Goal: Transaction & Acquisition: Obtain resource

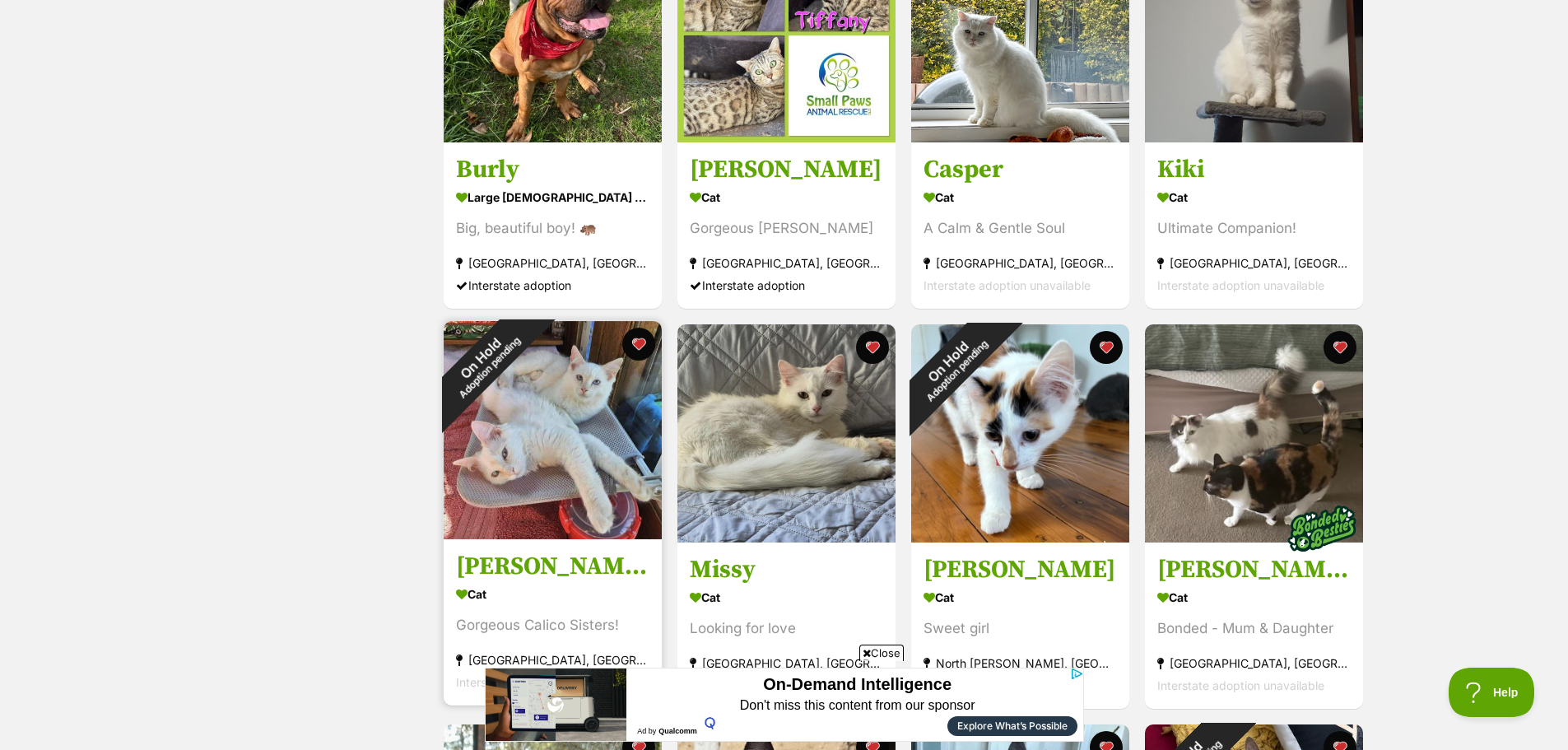
scroll to position [905, 0]
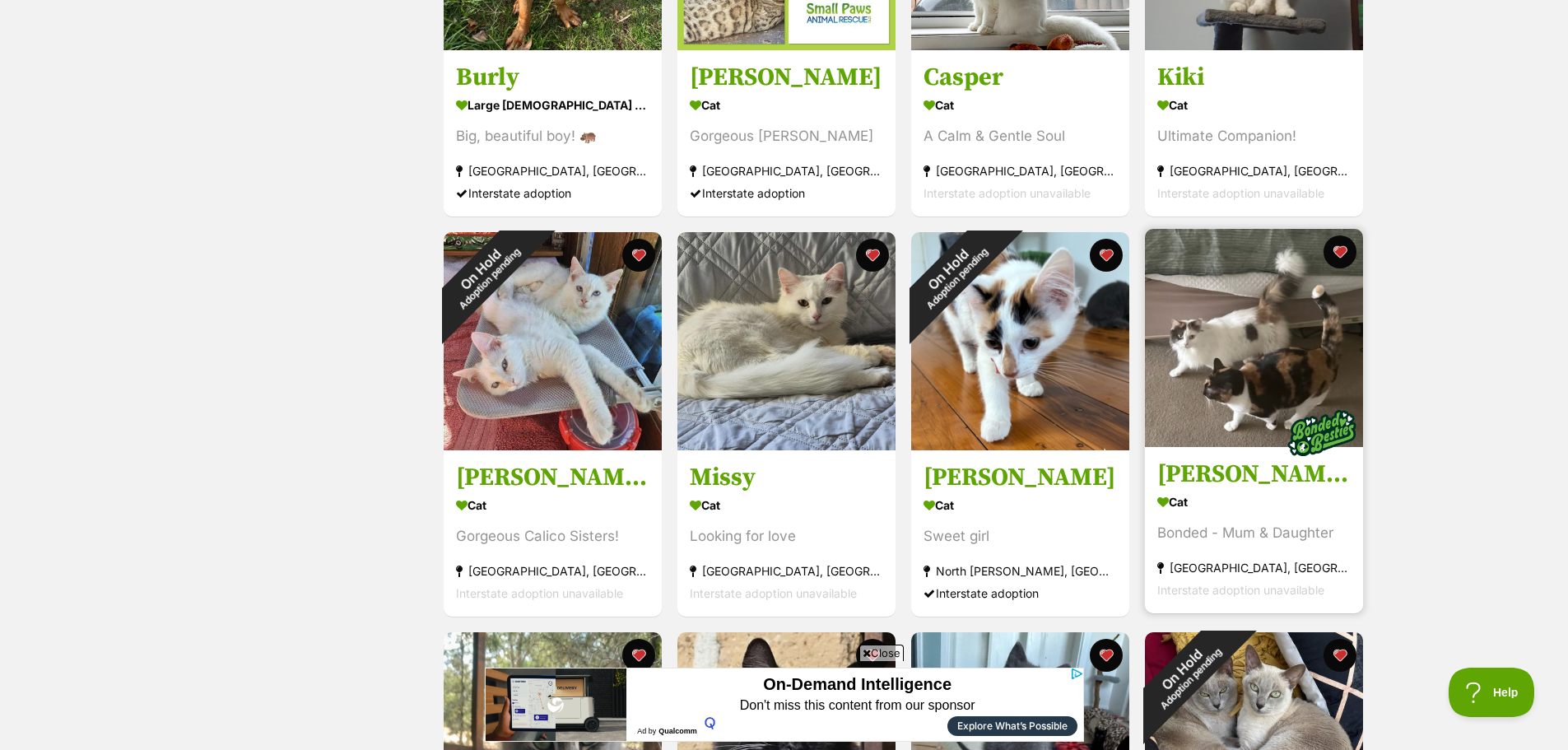
click at [1197, 472] on h3 "[PERSON_NAME] & [PERSON_NAME] need another chance" at bounding box center [1254, 473] width 193 height 31
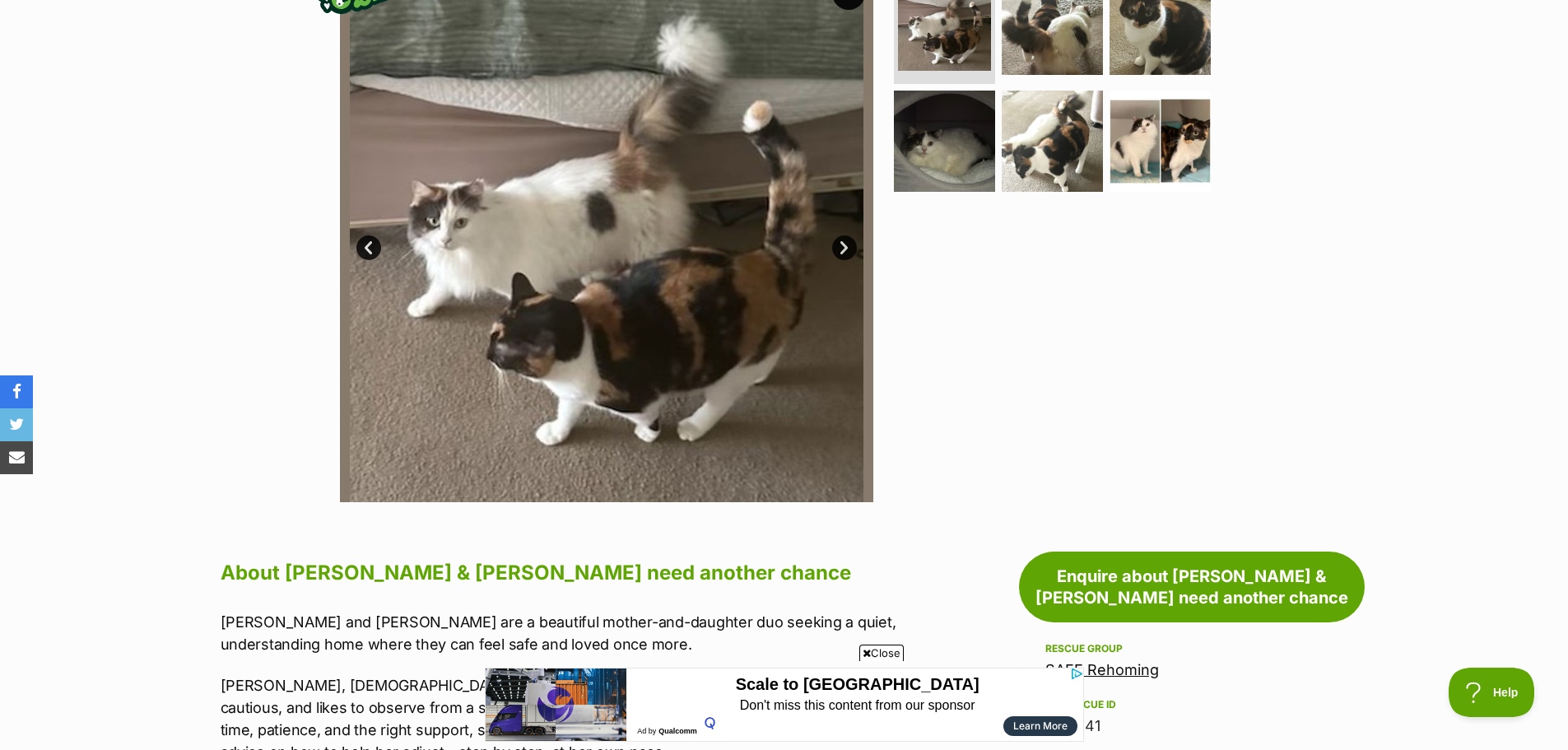
click at [1120, 661] on link "SAFE Rehoming" at bounding box center [1102, 669] width 114 height 17
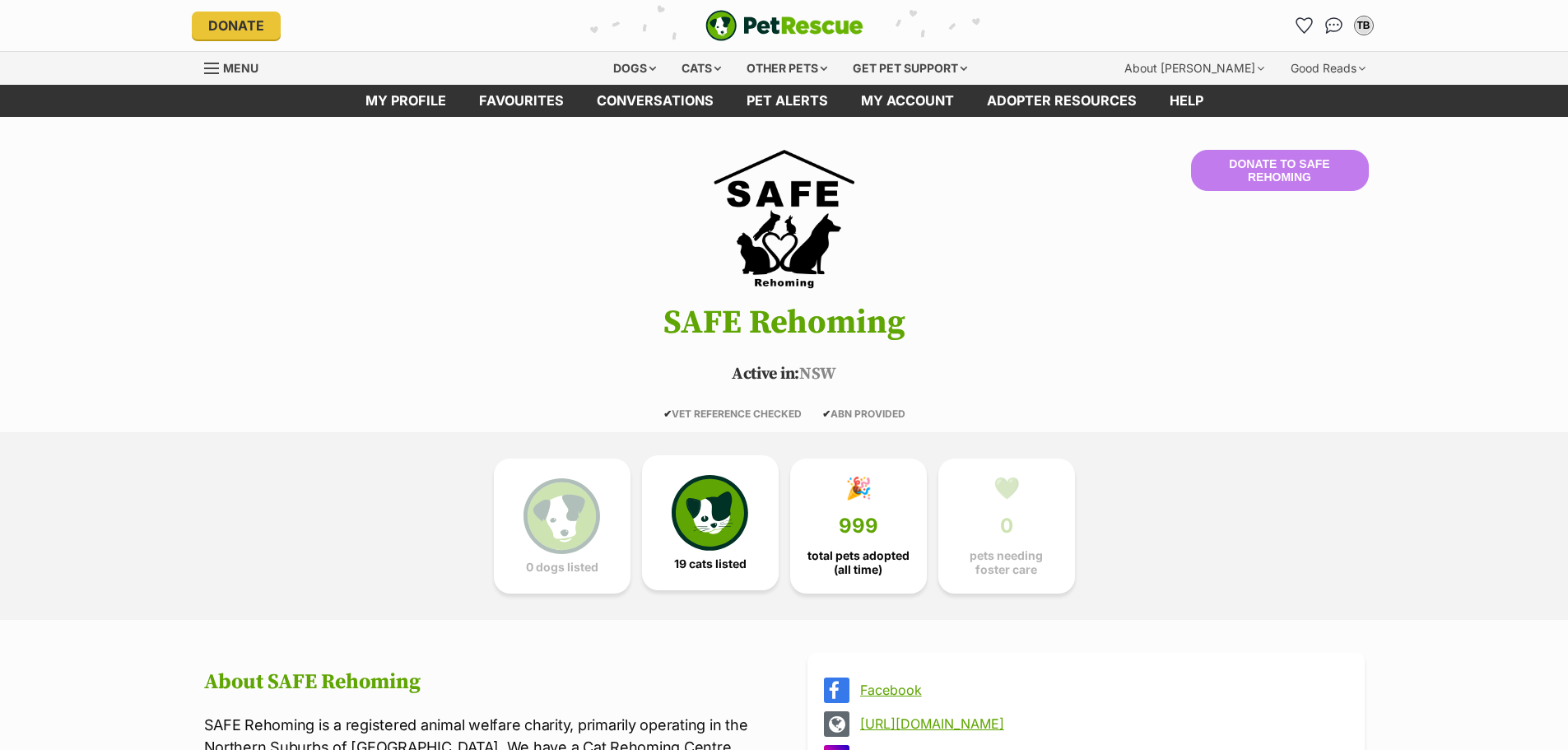
click at [714, 510] on img at bounding box center [709, 512] width 76 height 76
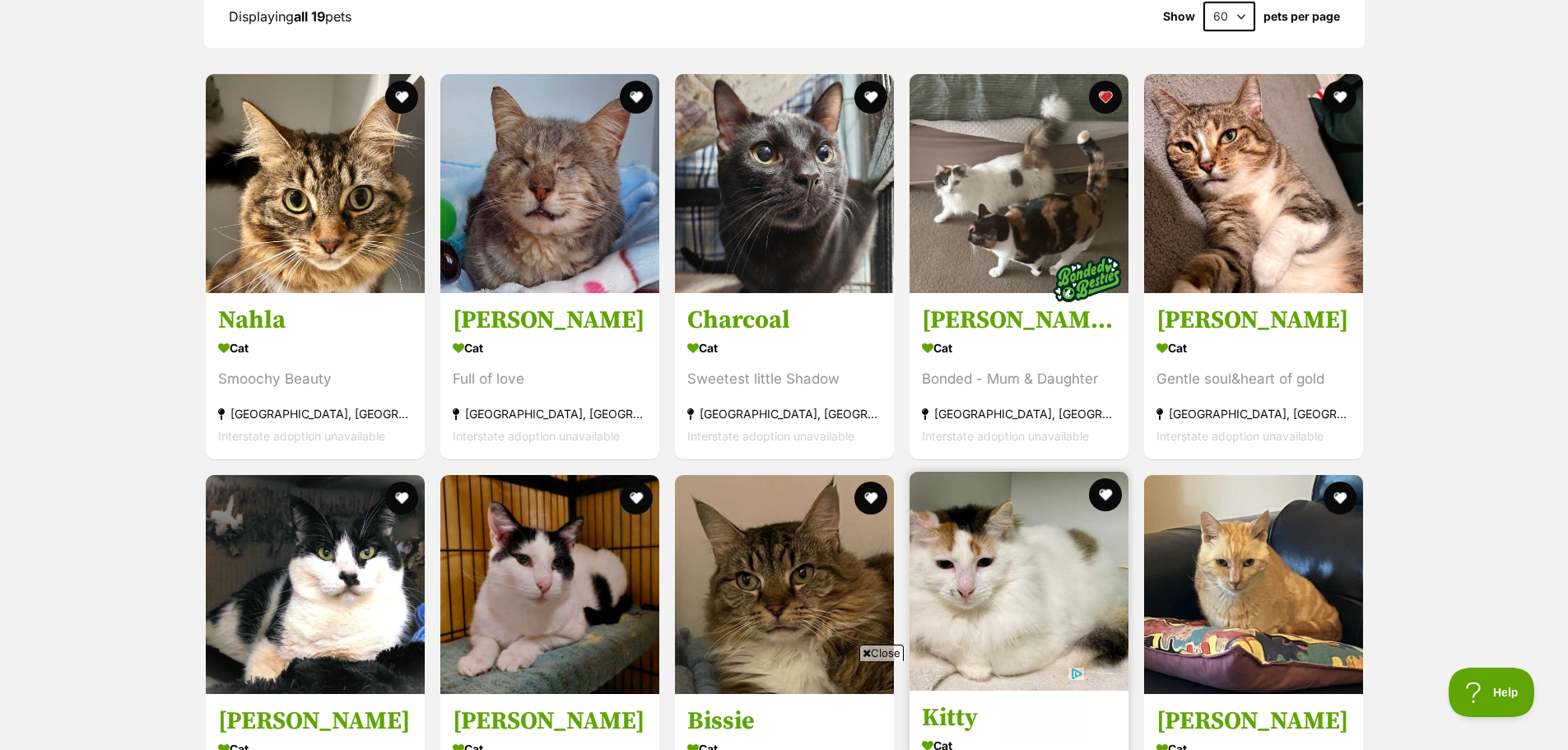
scroll to position [1699, 0]
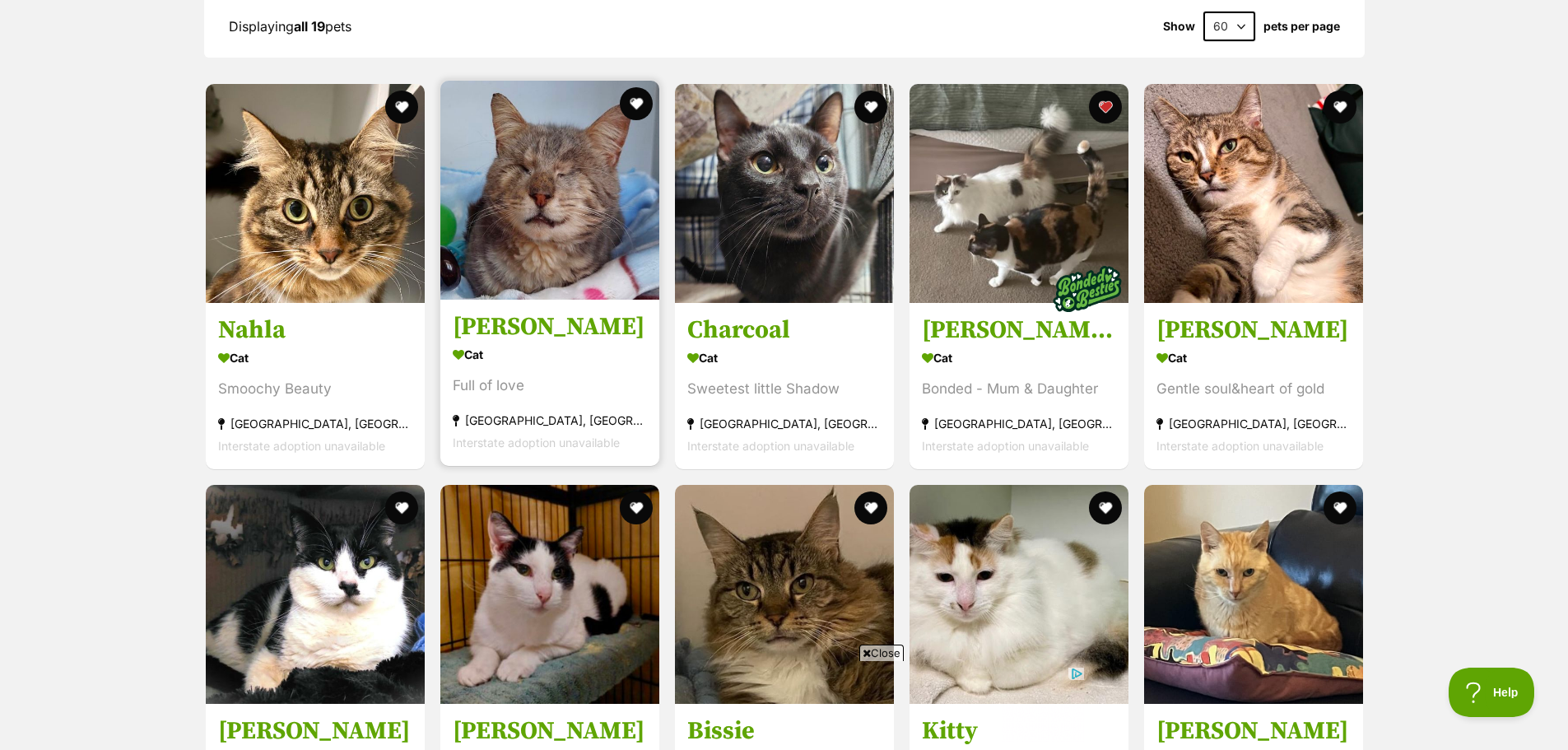
click at [558, 233] on img at bounding box center [550, 190] width 219 height 219
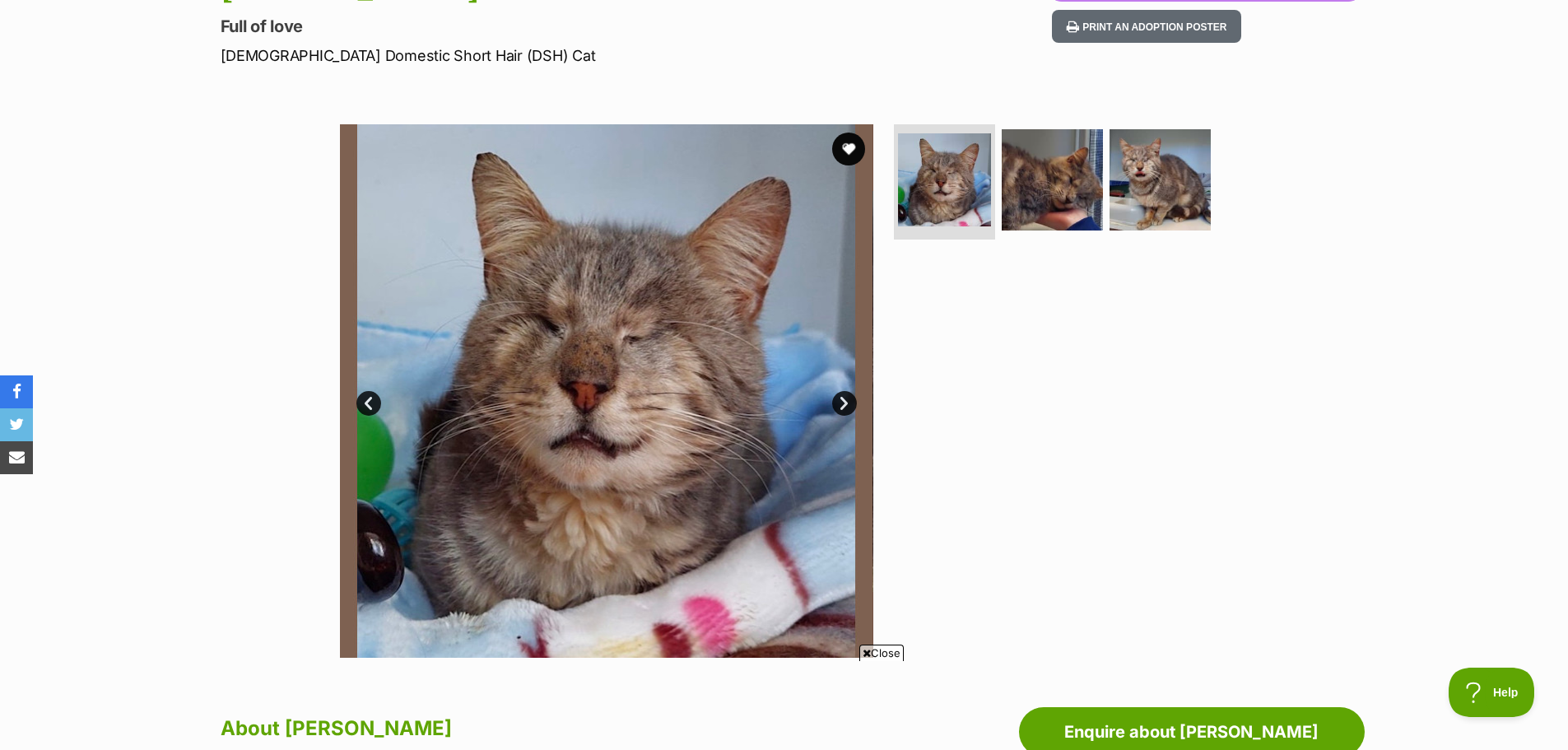
scroll to position [247, 0]
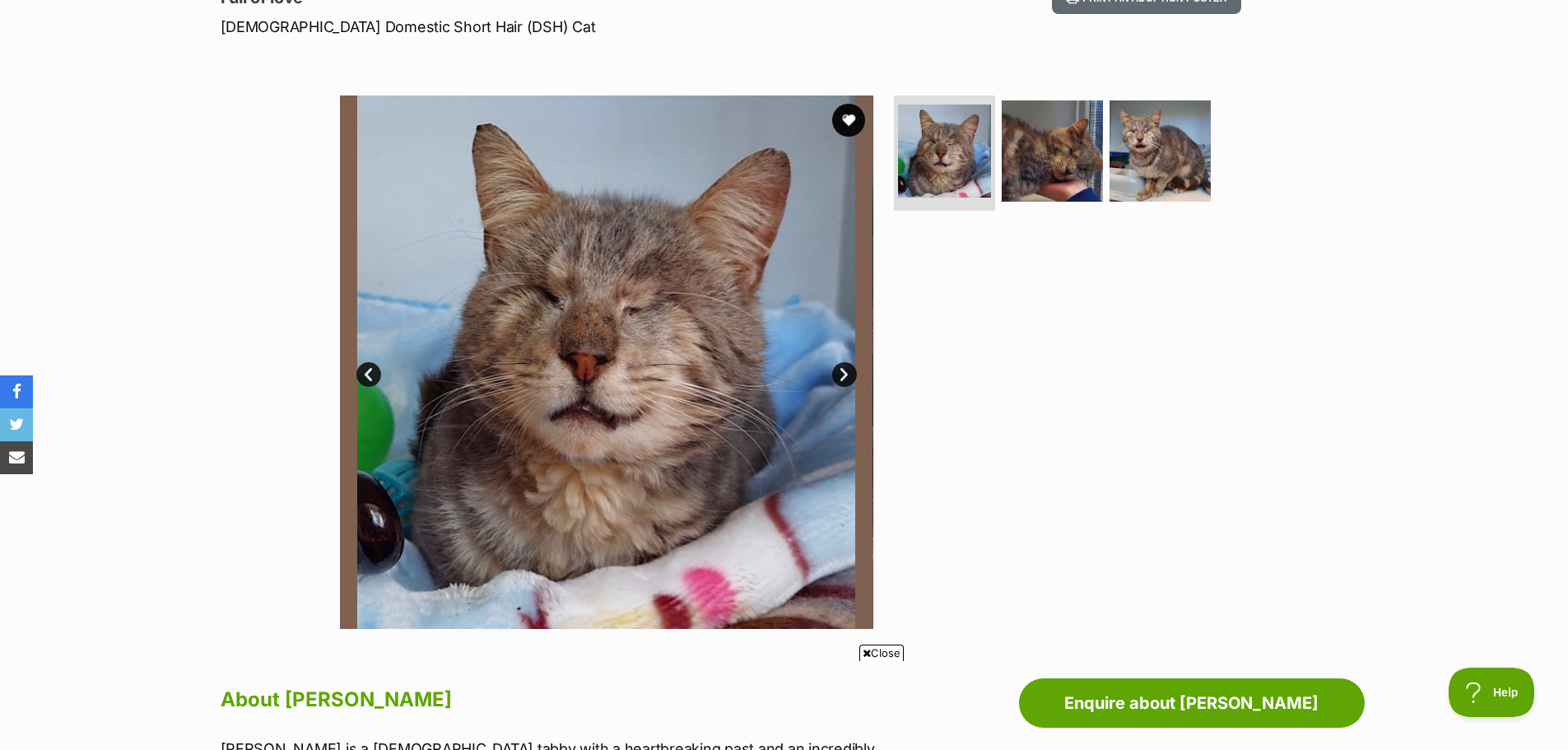
click at [839, 369] on link "Next" at bounding box center [844, 374] width 25 height 25
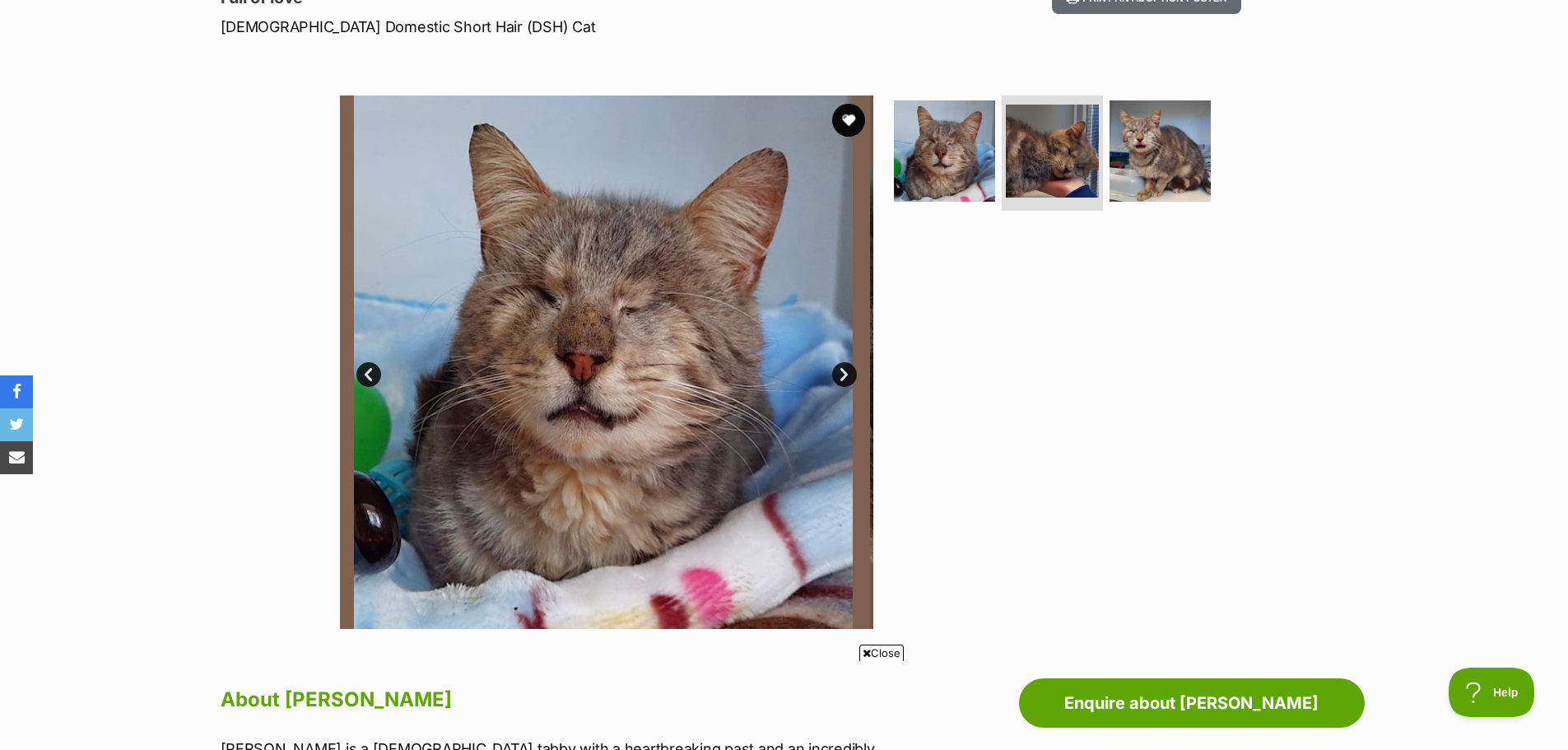
scroll to position [0, 0]
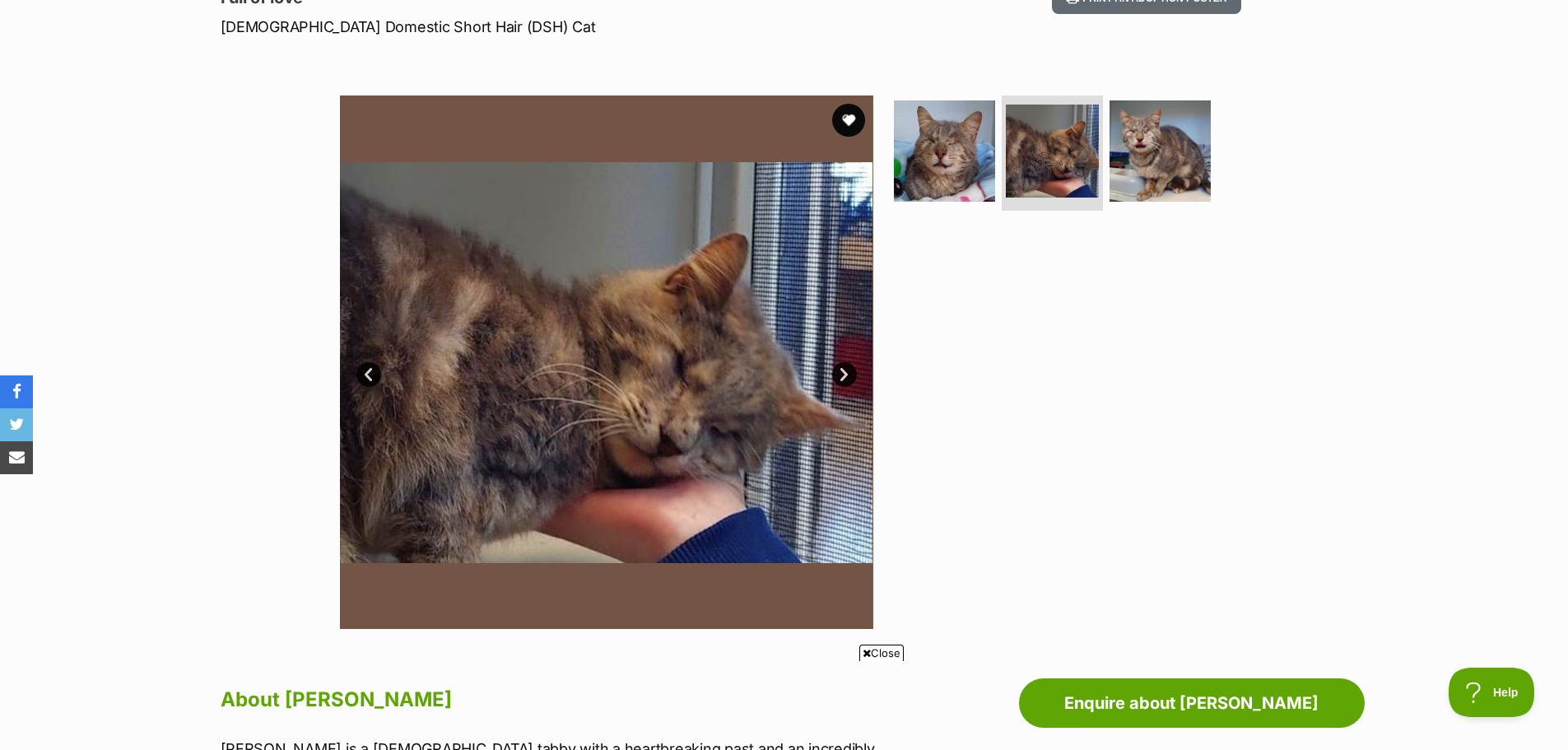
click at [847, 367] on link "Next" at bounding box center [844, 374] width 25 height 25
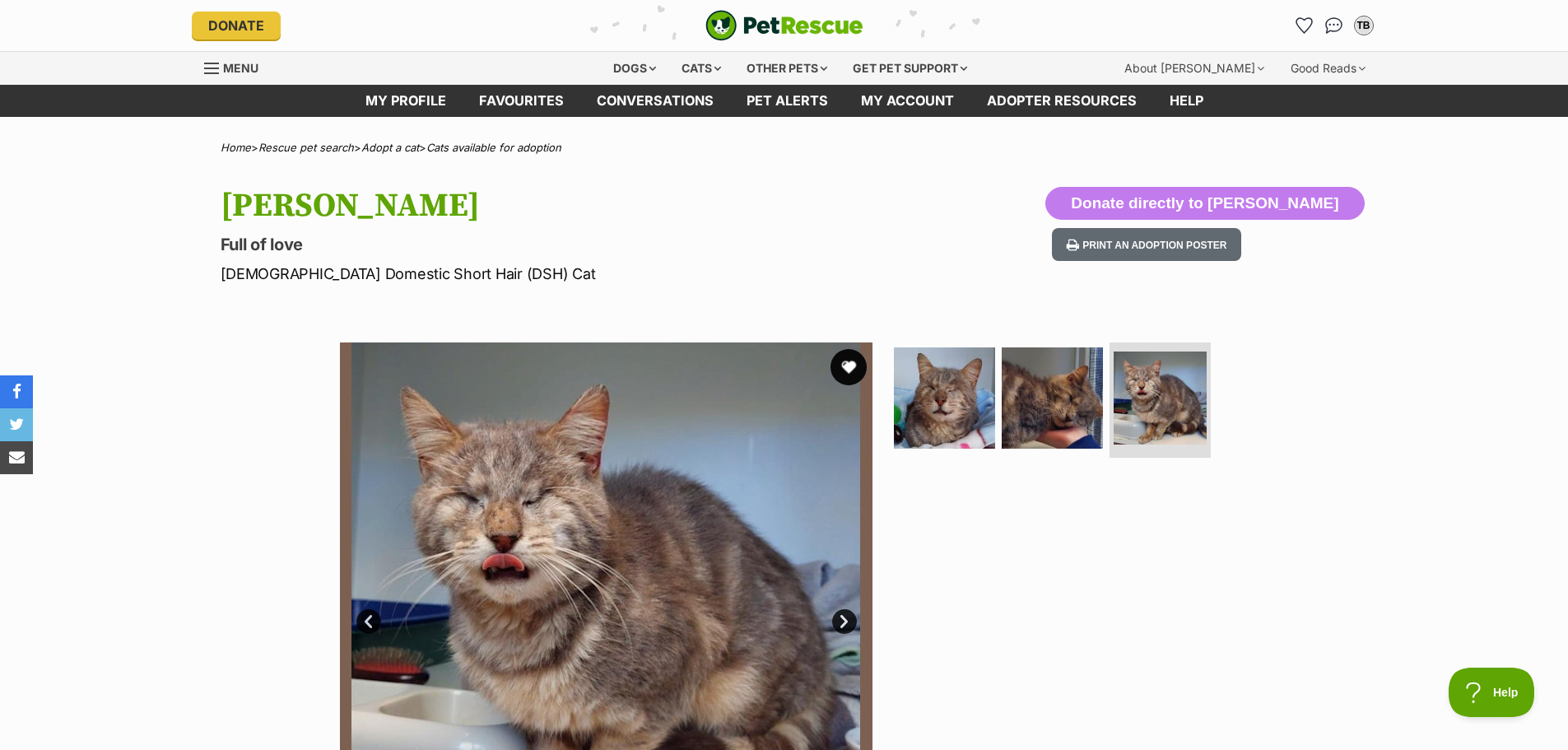
click at [851, 362] on button "favourite" at bounding box center [848, 367] width 36 height 36
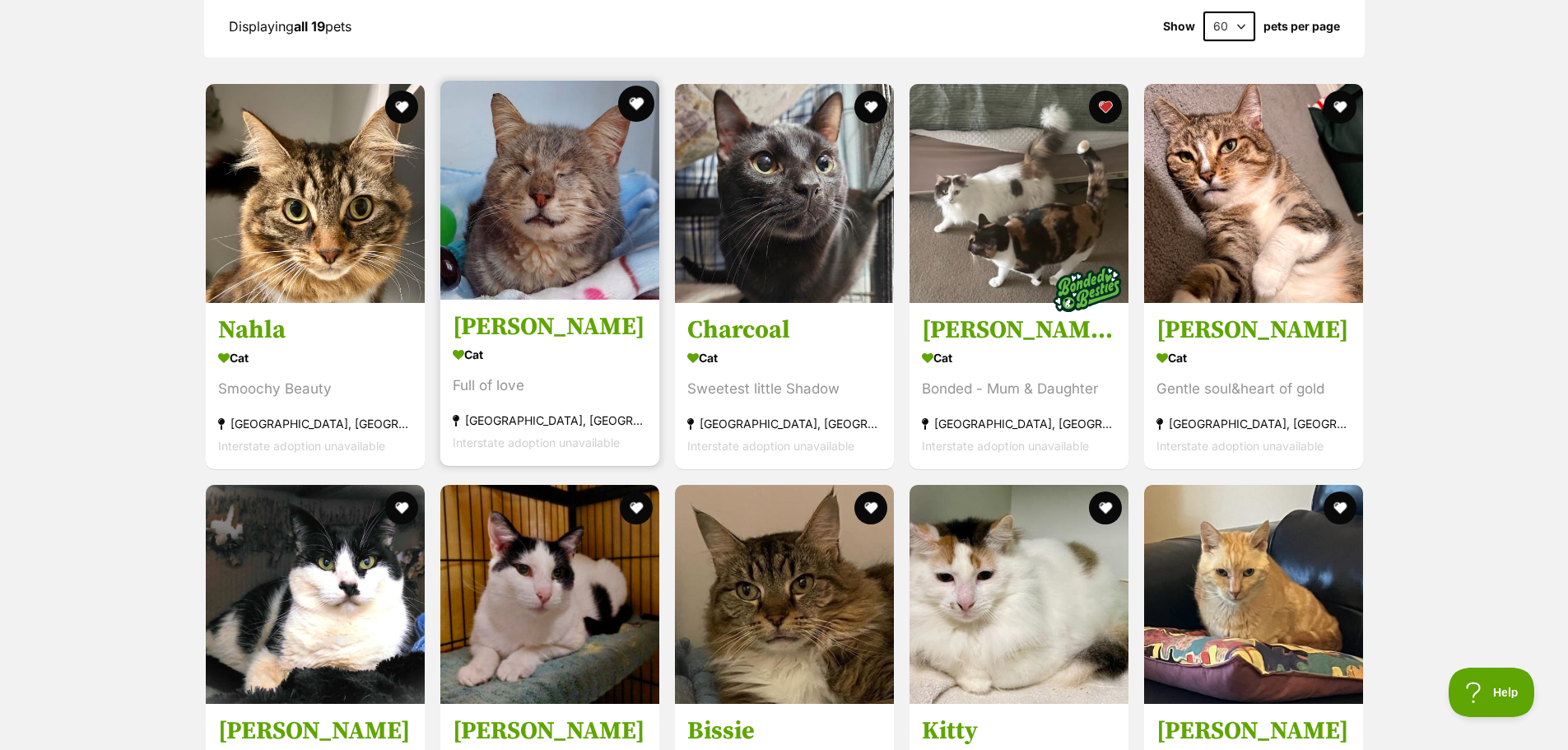
click at [637, 95] on button "favourite" at bounding box center [636, 104] width 36 height 36
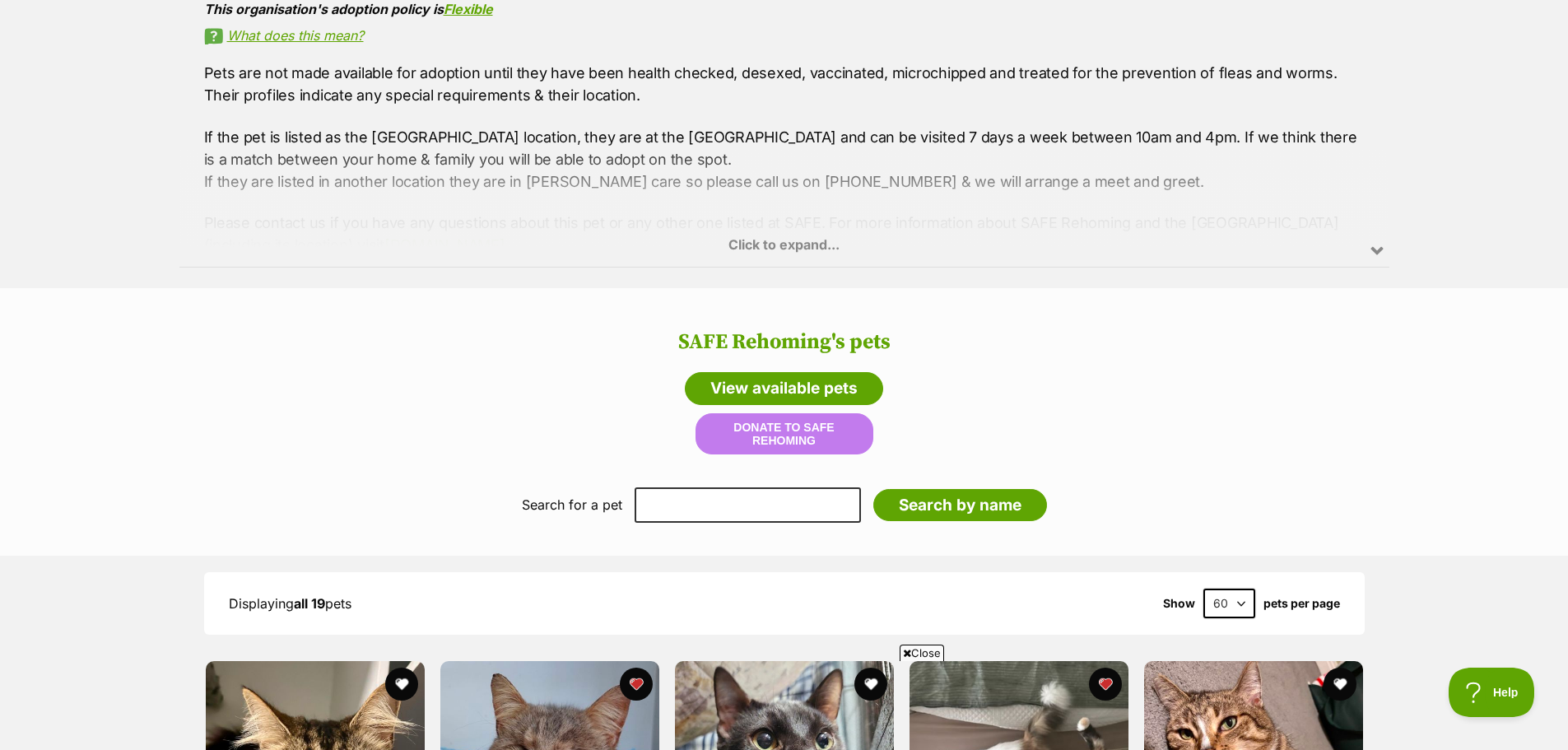
scroll to position [1122, 0]
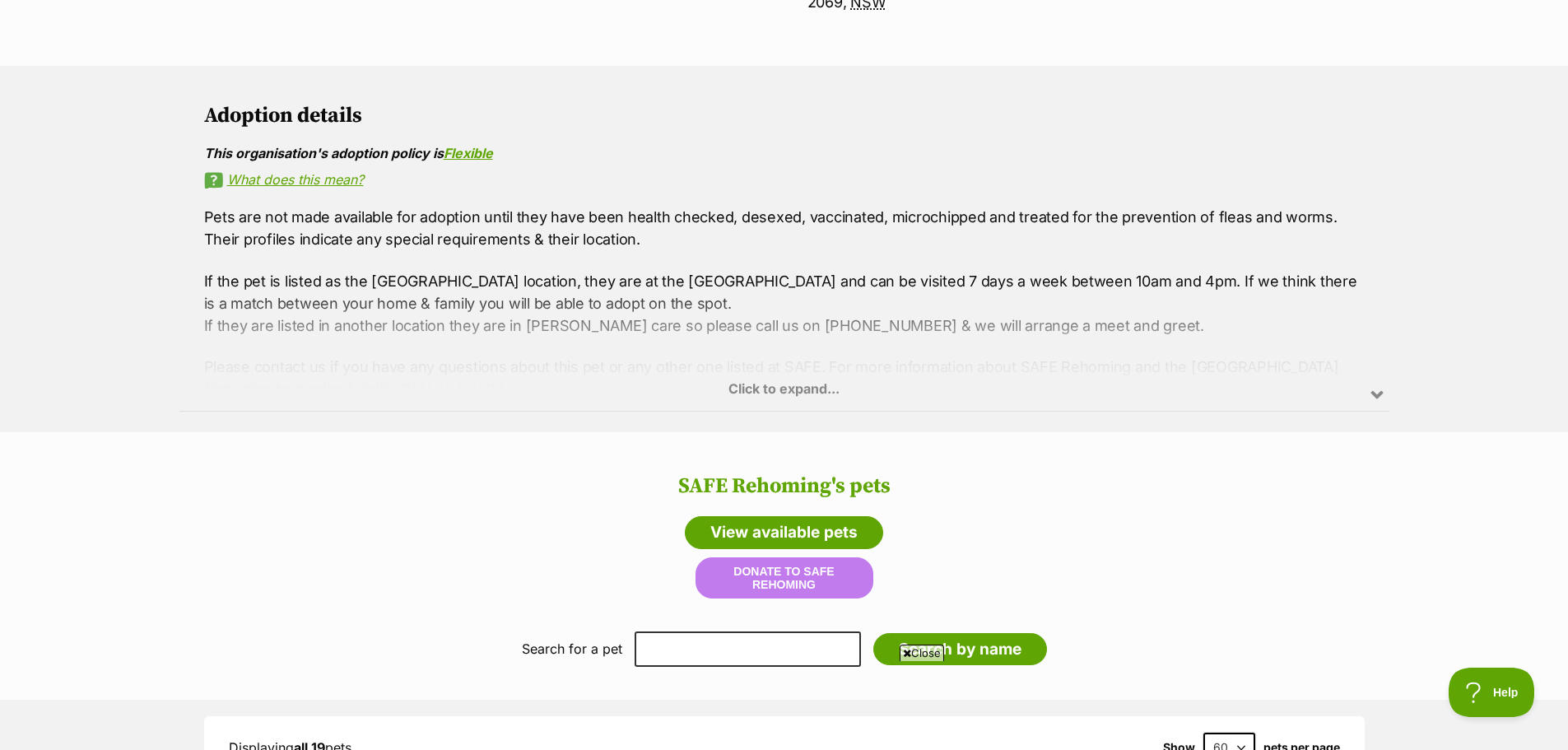
drag, startPoint x: 222, startPoint y: 422, endPoint x: 152, endPoint y: 400, distance: 73.4
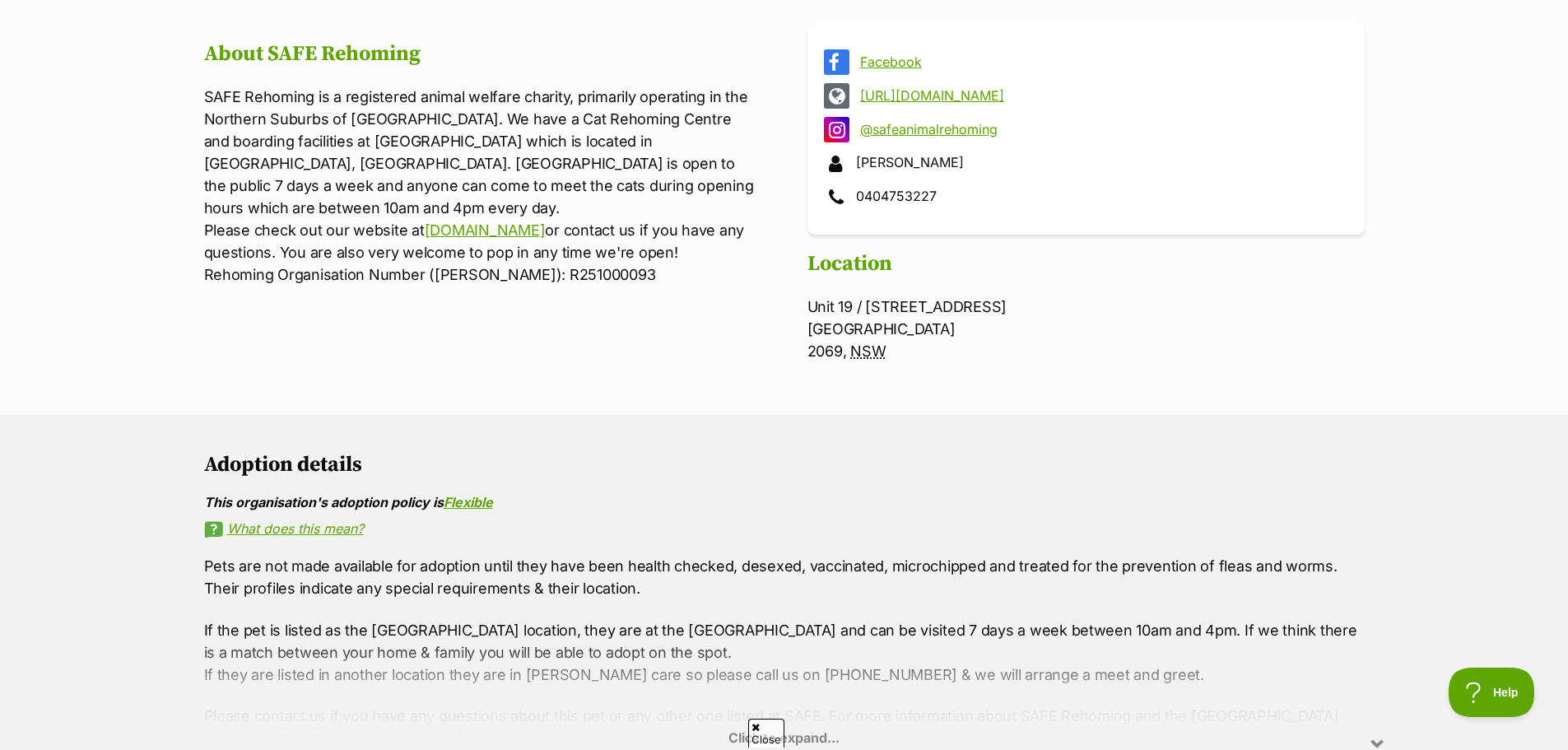
scroll to position [0, 0]
drag, startPoint x: 0, startPoint y: 126, endPoint x: 679, endPoint y: 507, distance: 778.6
click at [679, 507] on div "This organisation's adoption policy is Flexible" at bounding box center [785, 501] width 1161 height 14
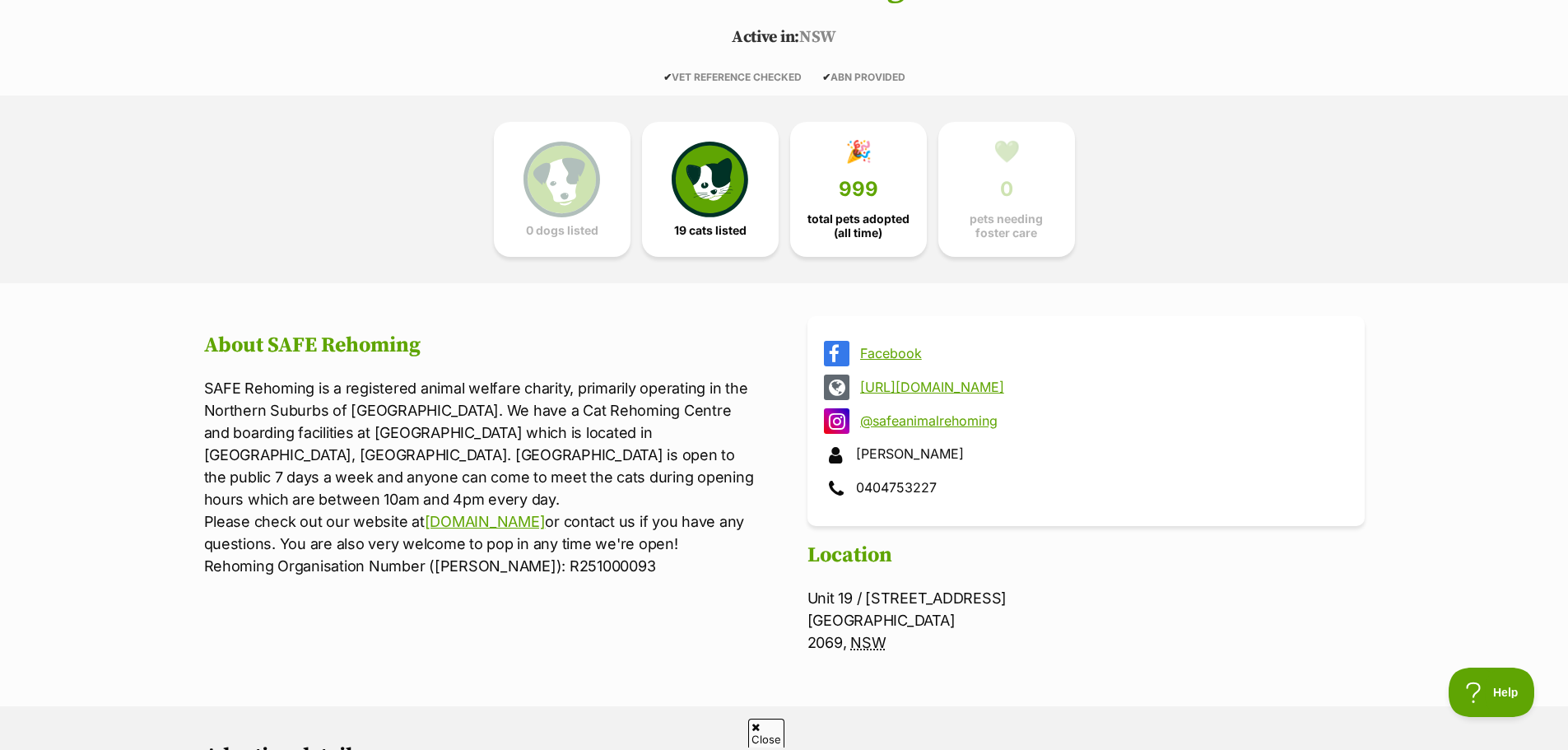
scroll to position [52, 0]
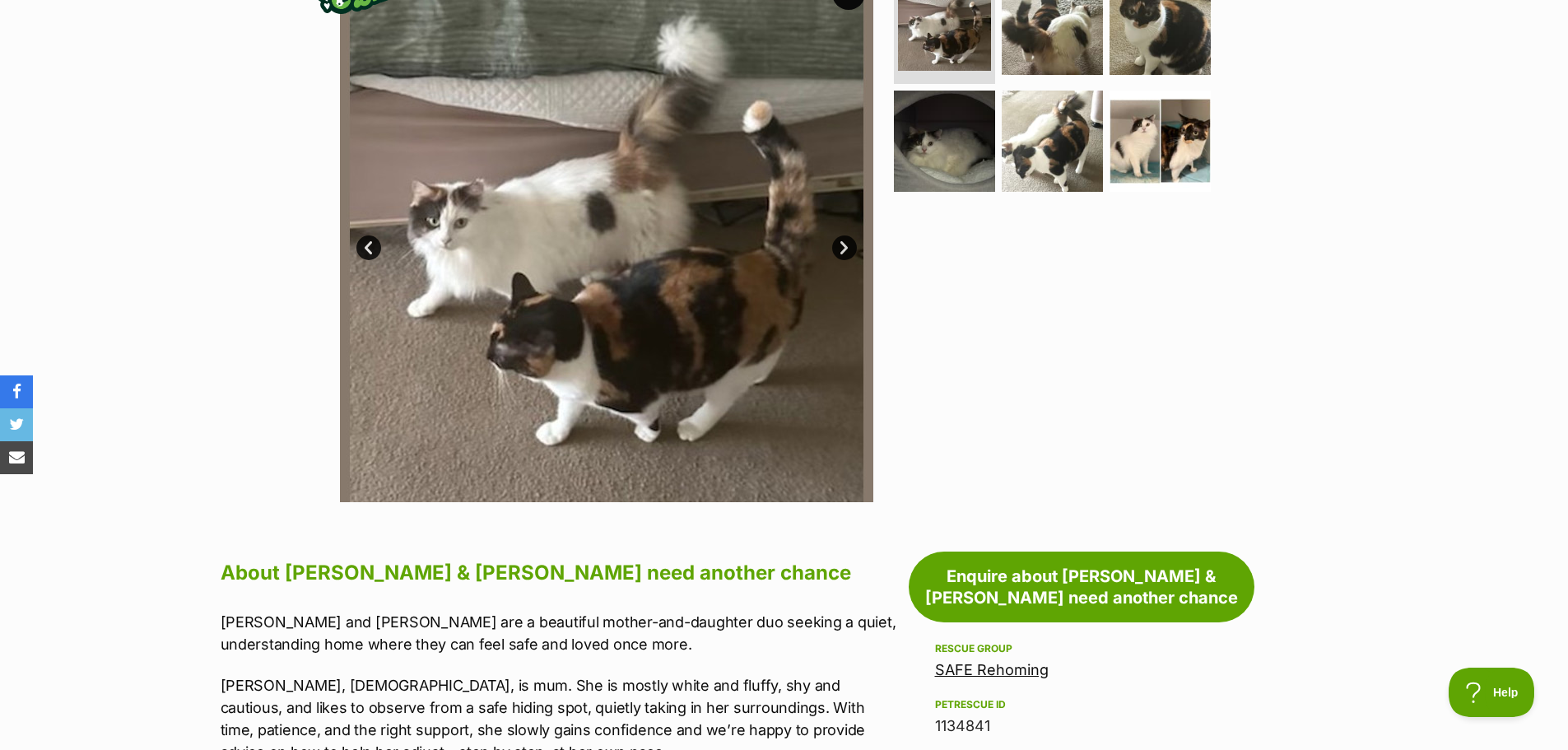
click at [853, 236] on link "Next" at bounding box center [844, 248] width 25 height 25
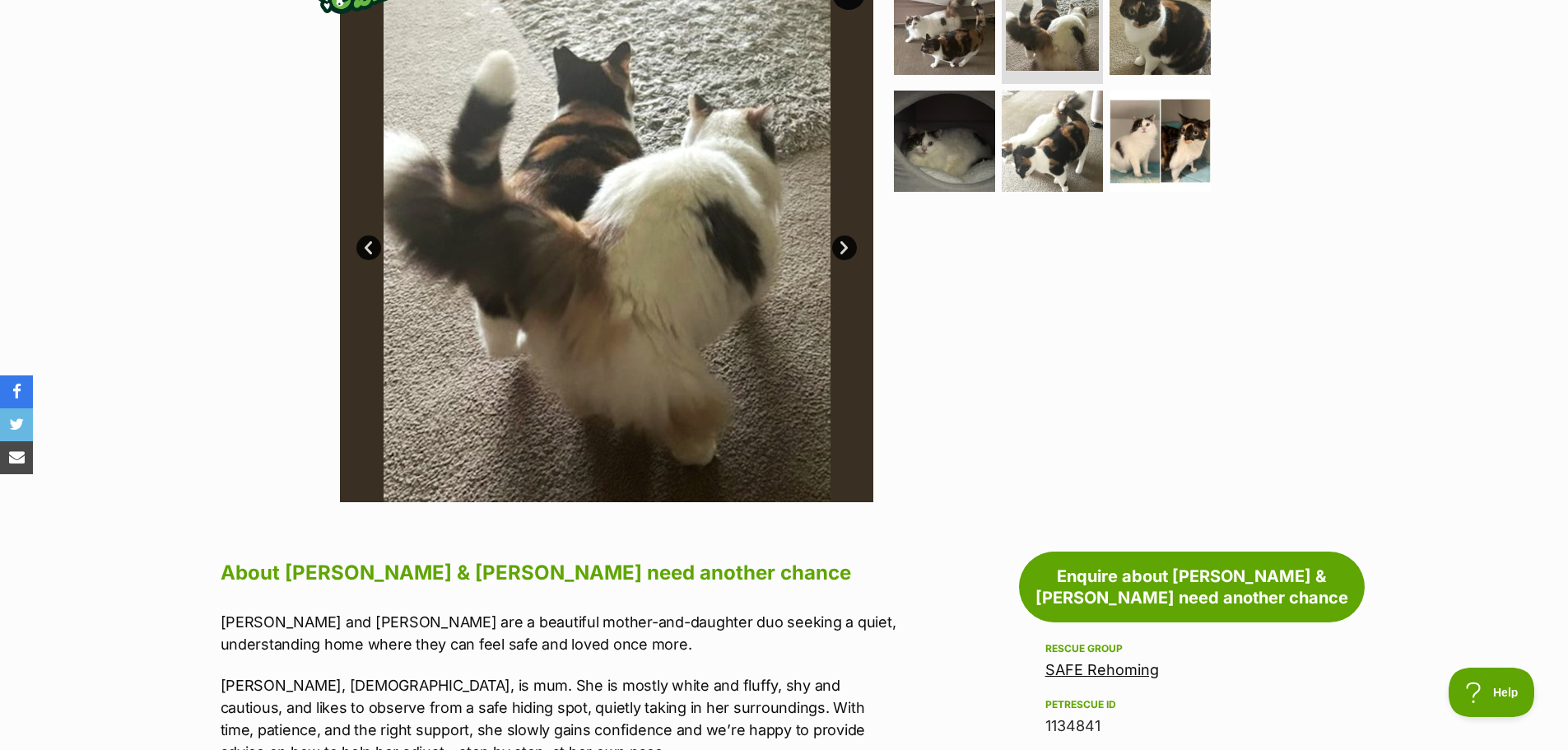
click at [843, 199] on img at bounding box center [607, 235] width 534 height 534
click at [843, 236] on link "Next" at bounding box center [844, 248] width 25 height 25
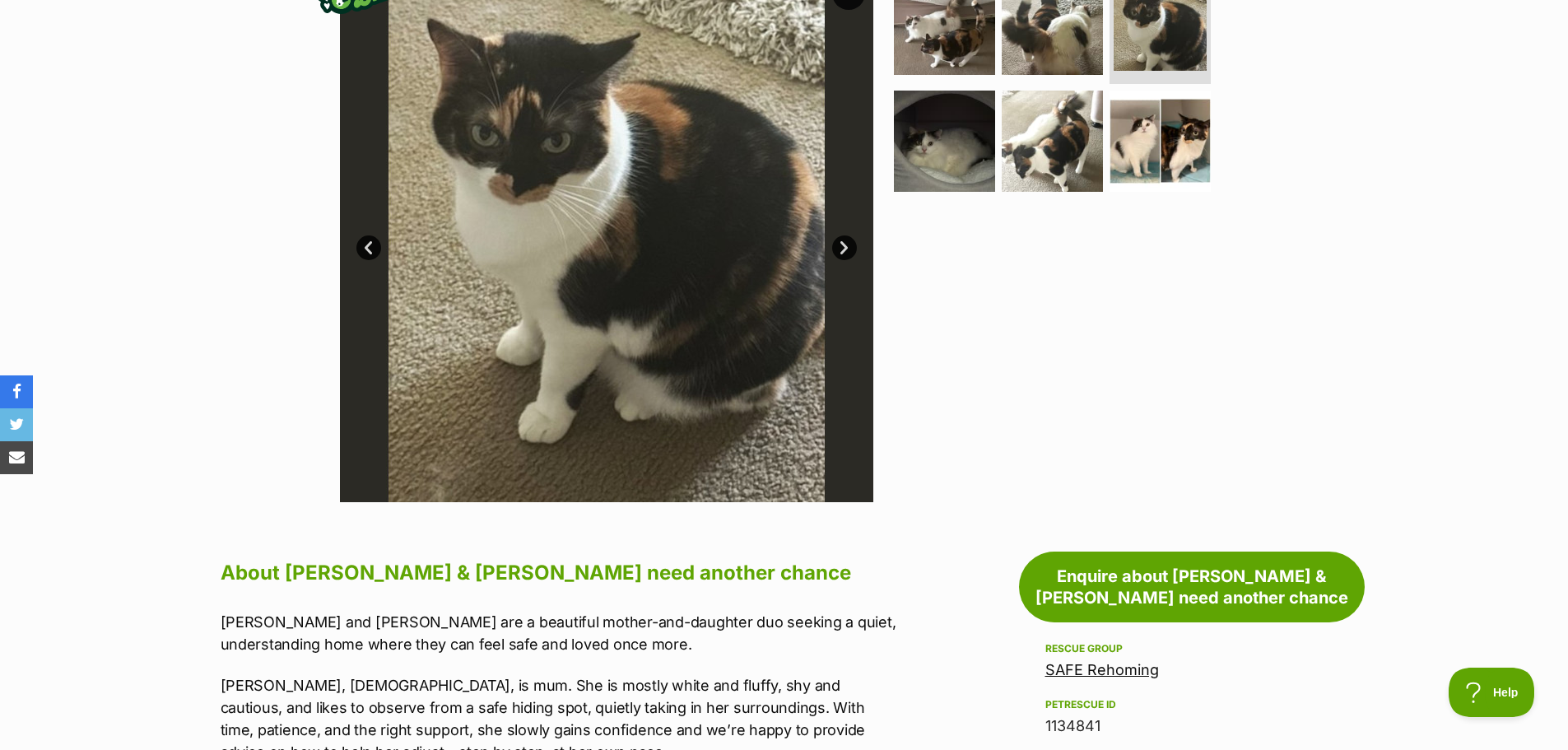
click at [843, 236] on link "Next" at bounding box center [844, 248] width 25 height 25
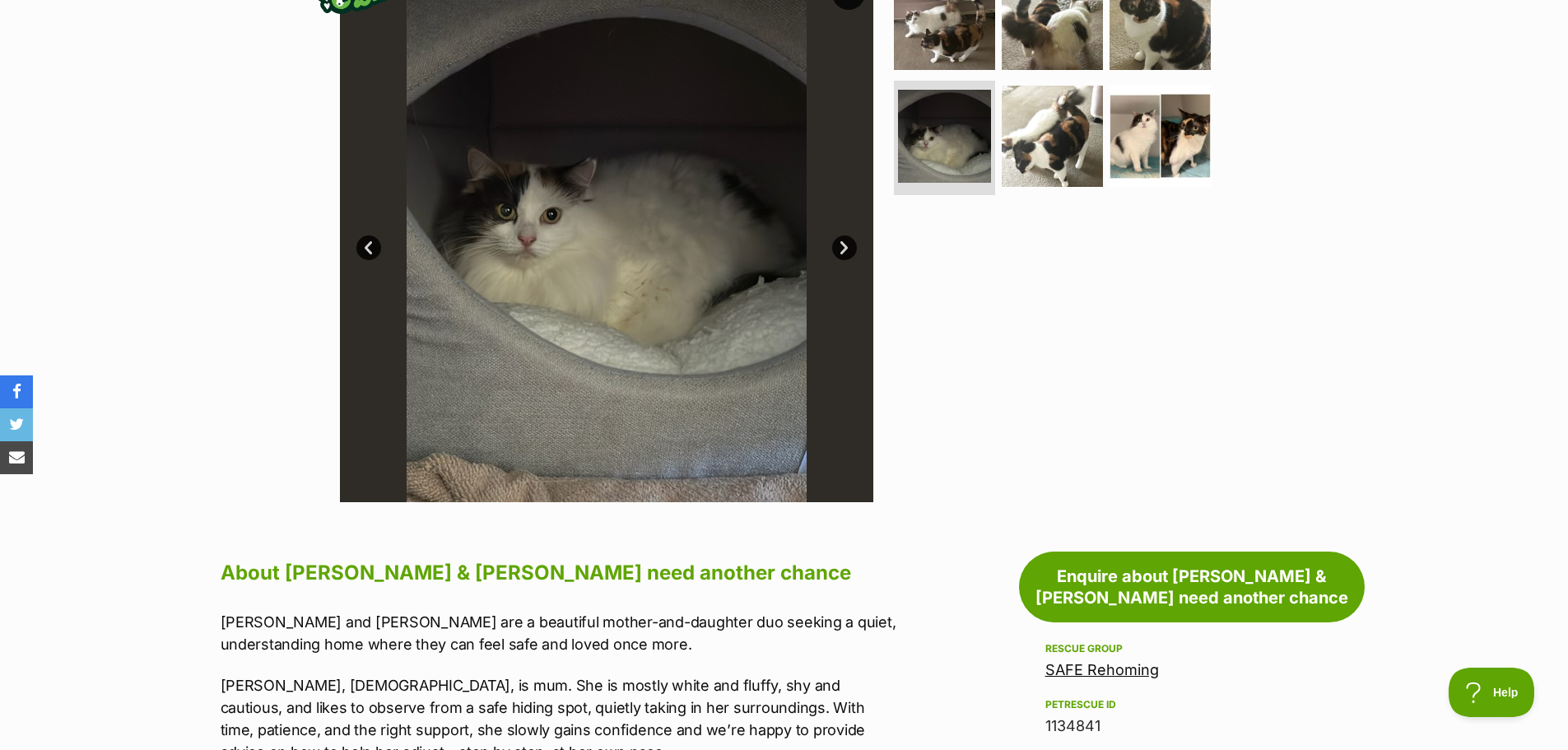
click at [843, 236] on link "Next" at bounding box center [844, 248] width 25 height 25
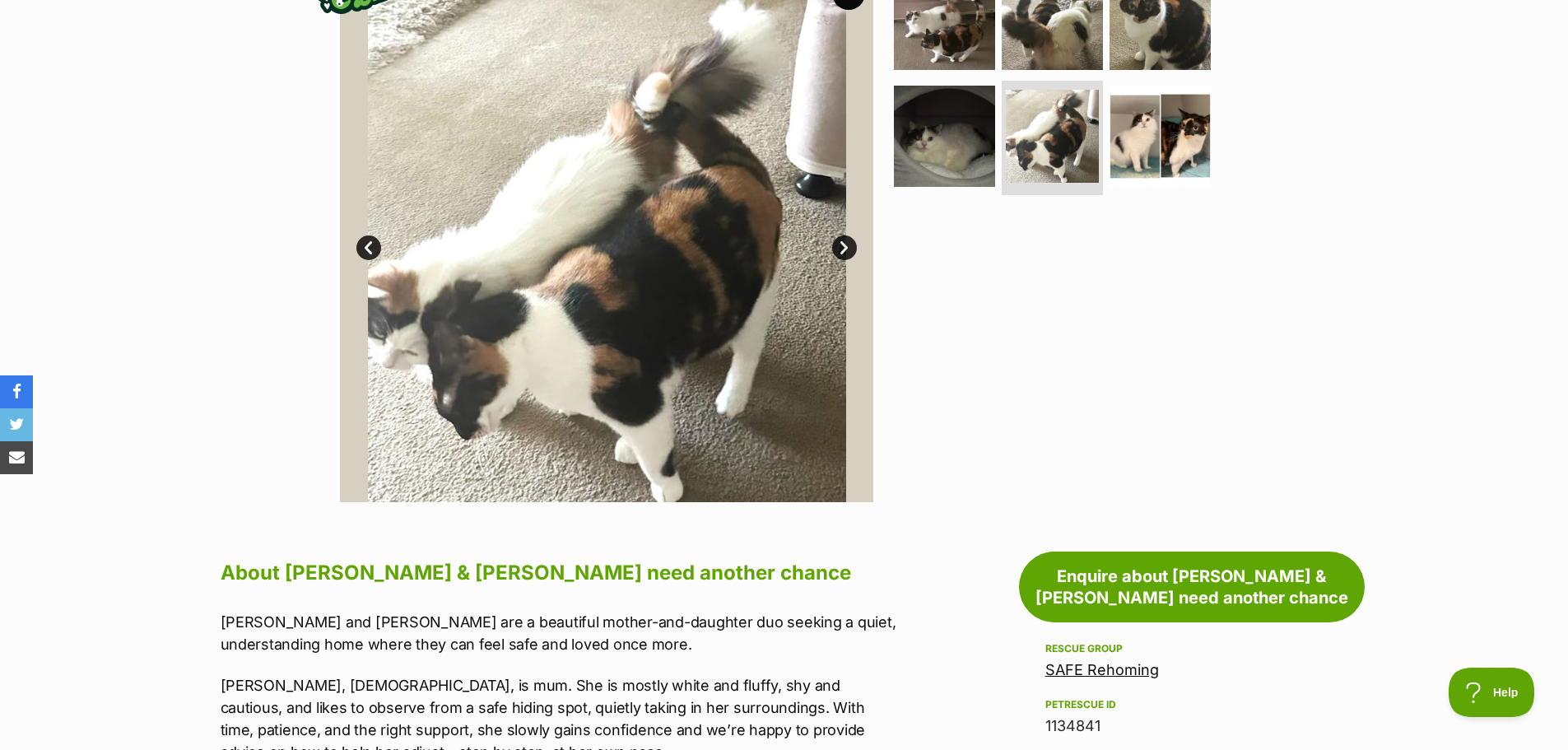
click at [843, 236] on link "Next" at bounding box center [844, 248] width 25 height 25
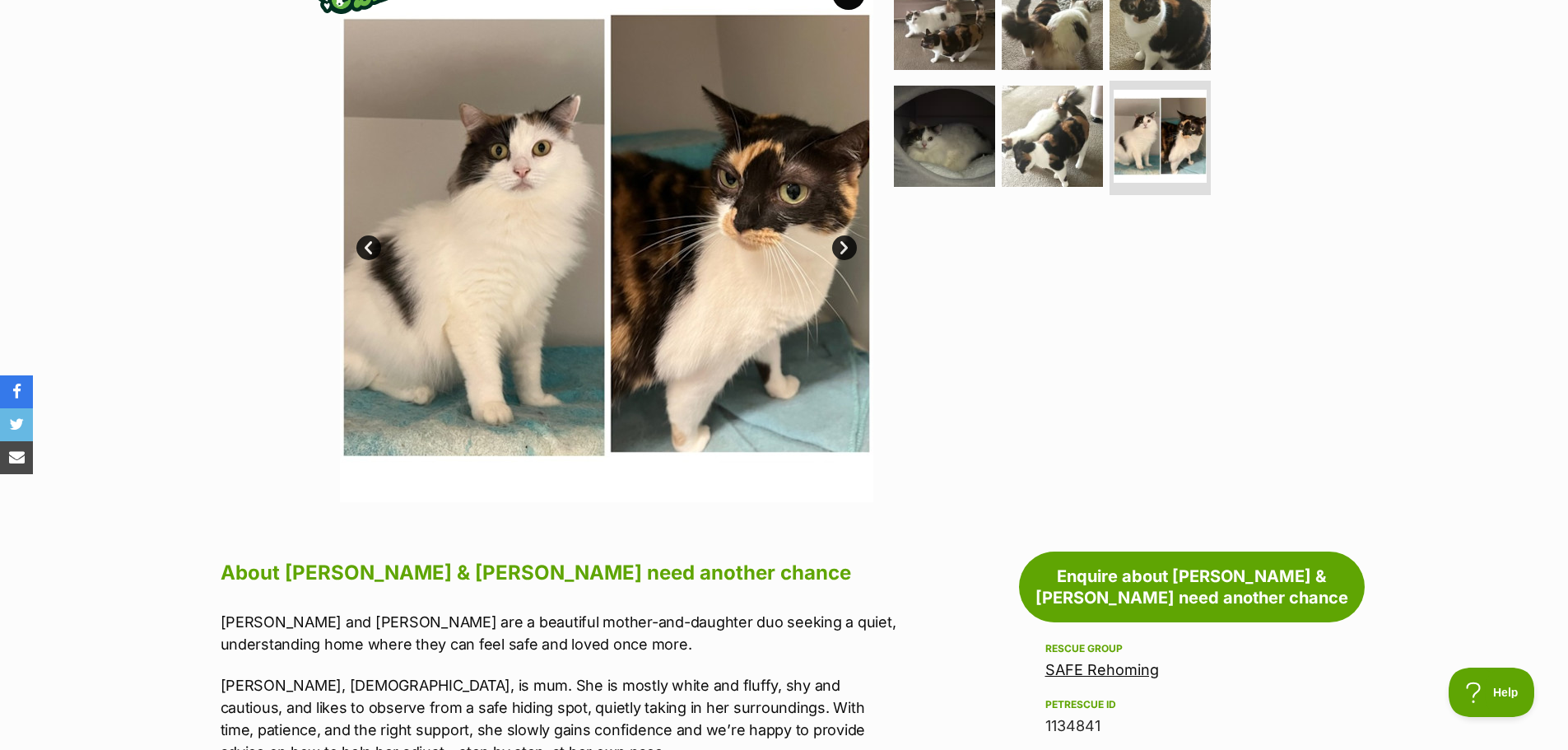
click at [843, 236] on link "Next" at bounding box center [844, 248] width 25 height 25
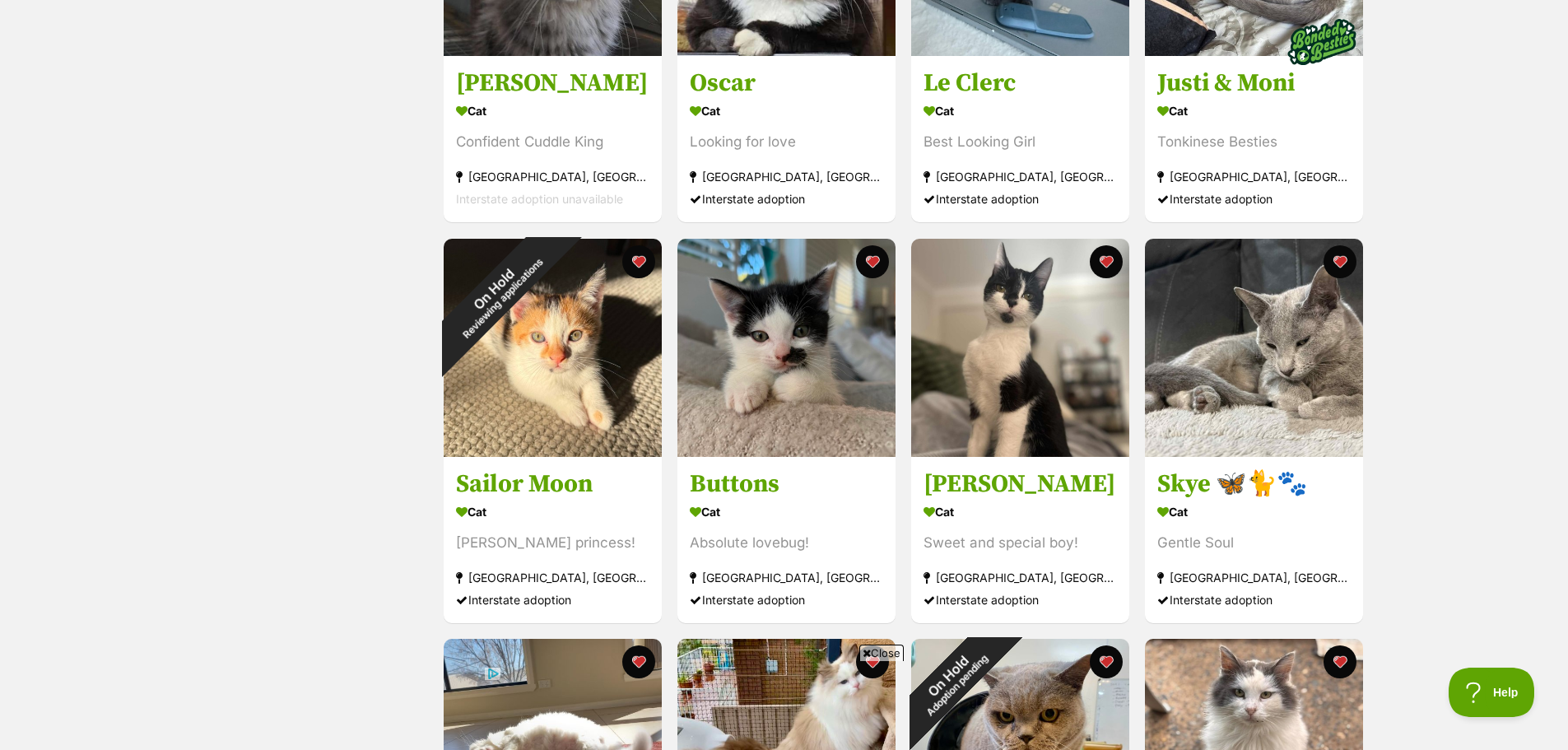
scroll to position [1729, 0]
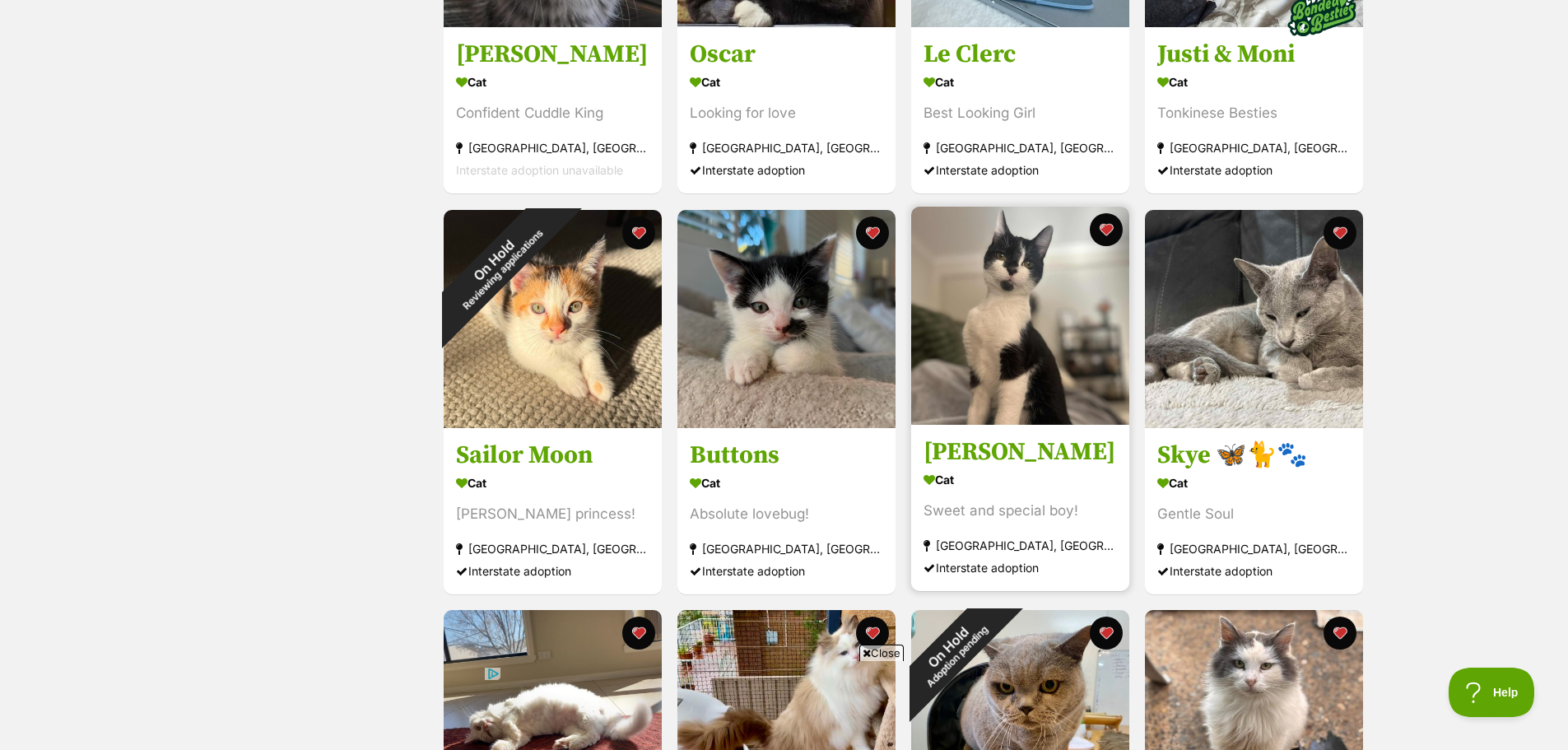
click at [1028, 437] on link "Willy Wobbla Cat Sweet and special boy! Marrickville, NSW Interstate adoption" at bounding box center [1020, 507] width 218 height 167
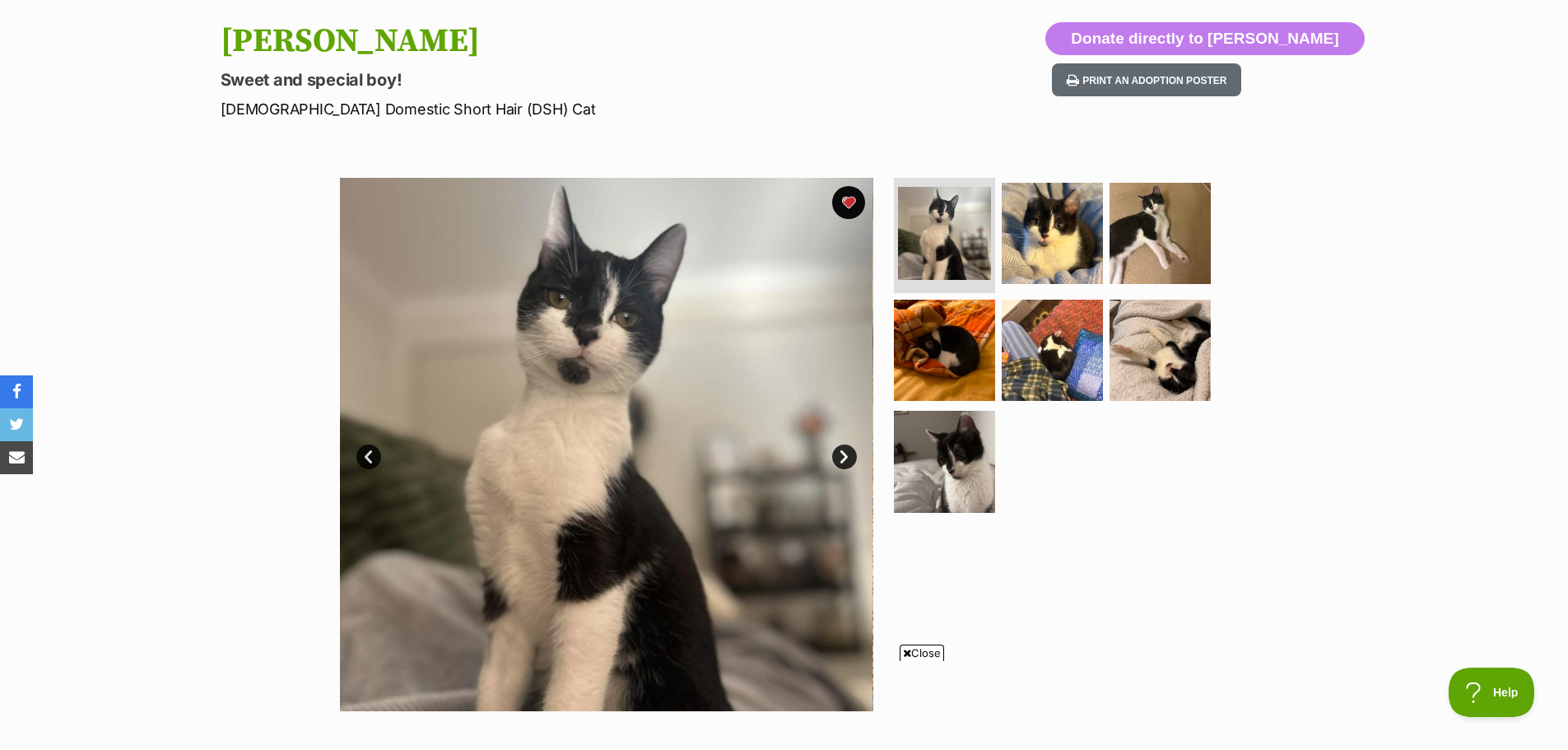
click at [847, 450] on link "Next" at bounding box center [844, 456] width 25 height 25
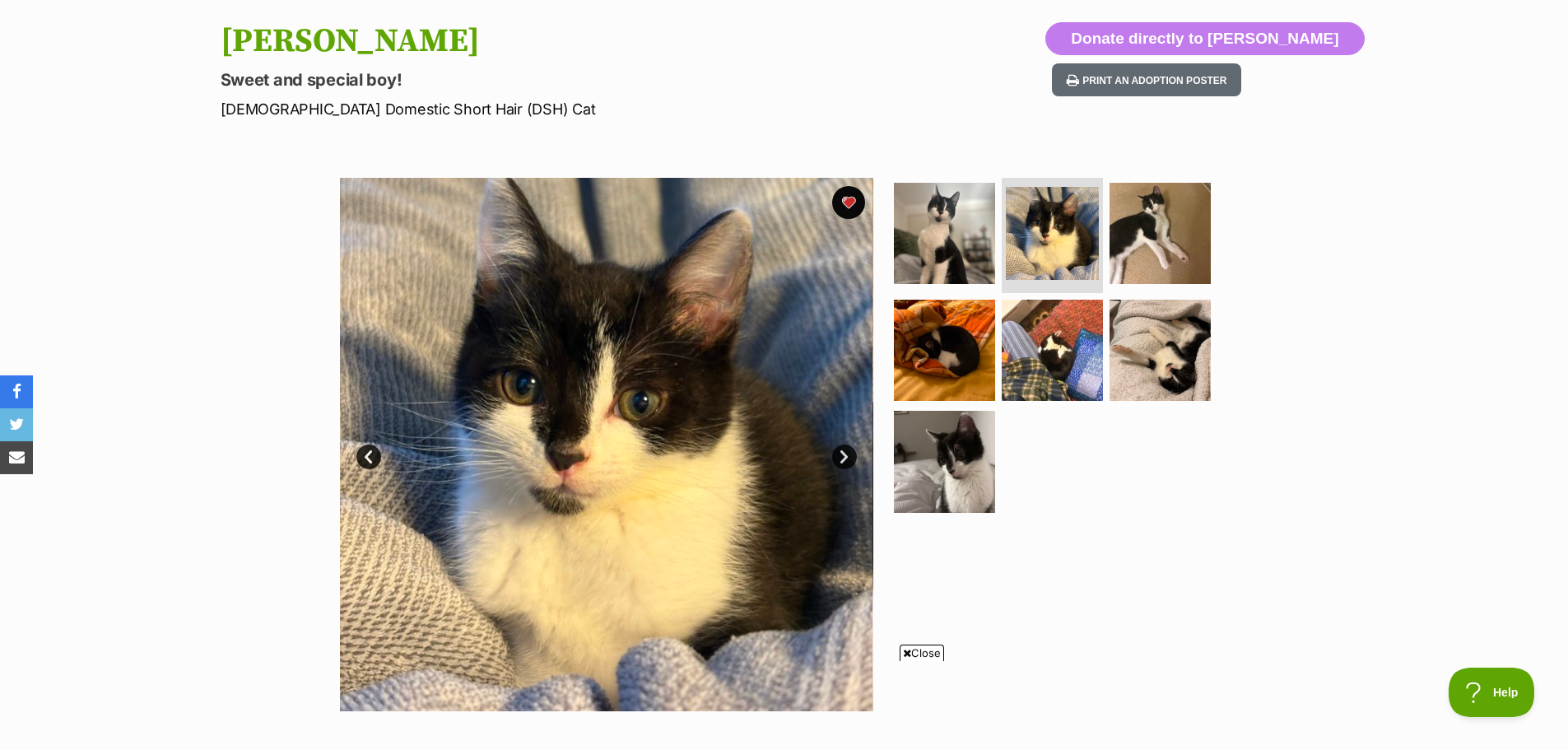
click at [845, 450] on link "Next" at bounding box center [844, 456] width 25 height 25
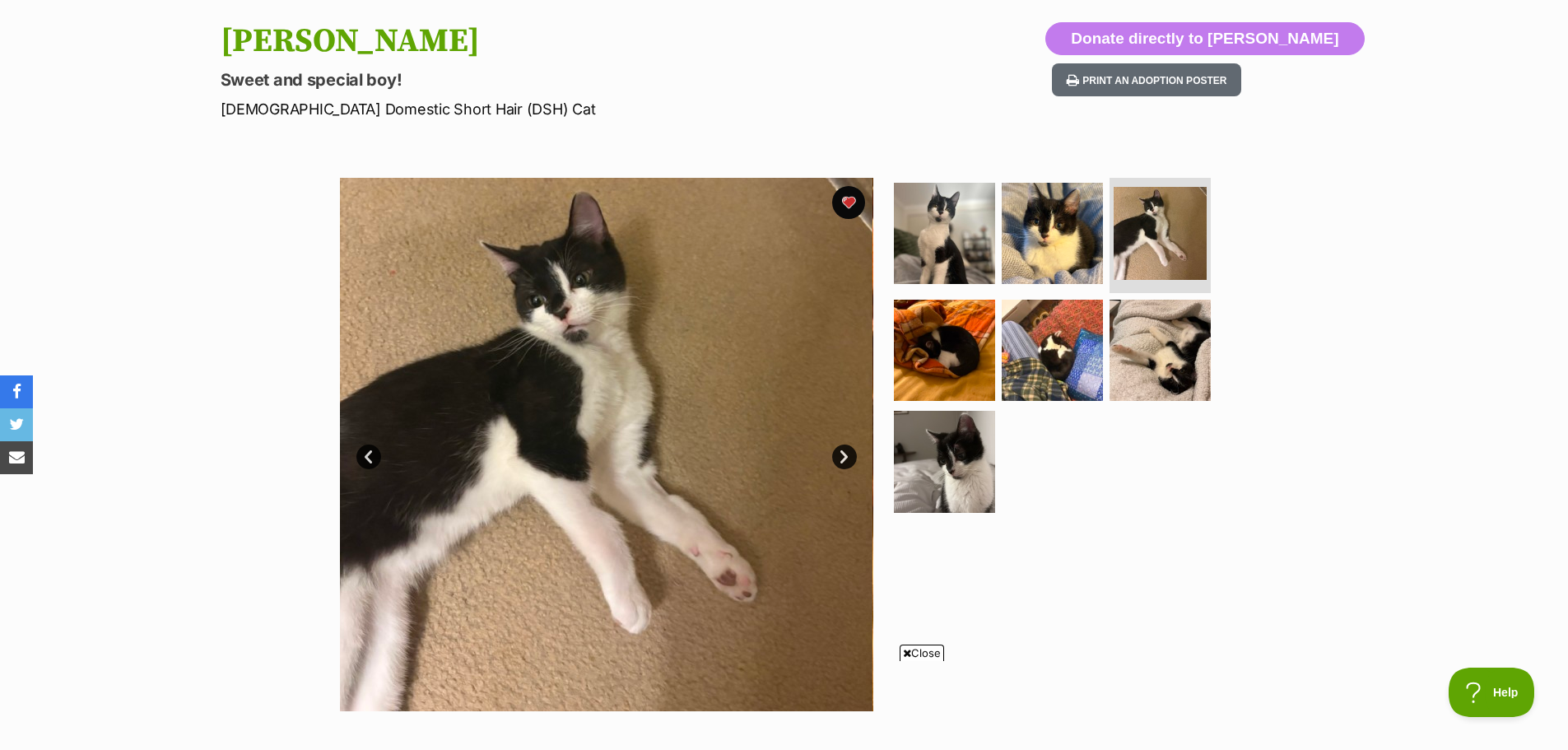
click at [846, 450] on link "Next" at bounding box center [844, 456] width 25 height 25
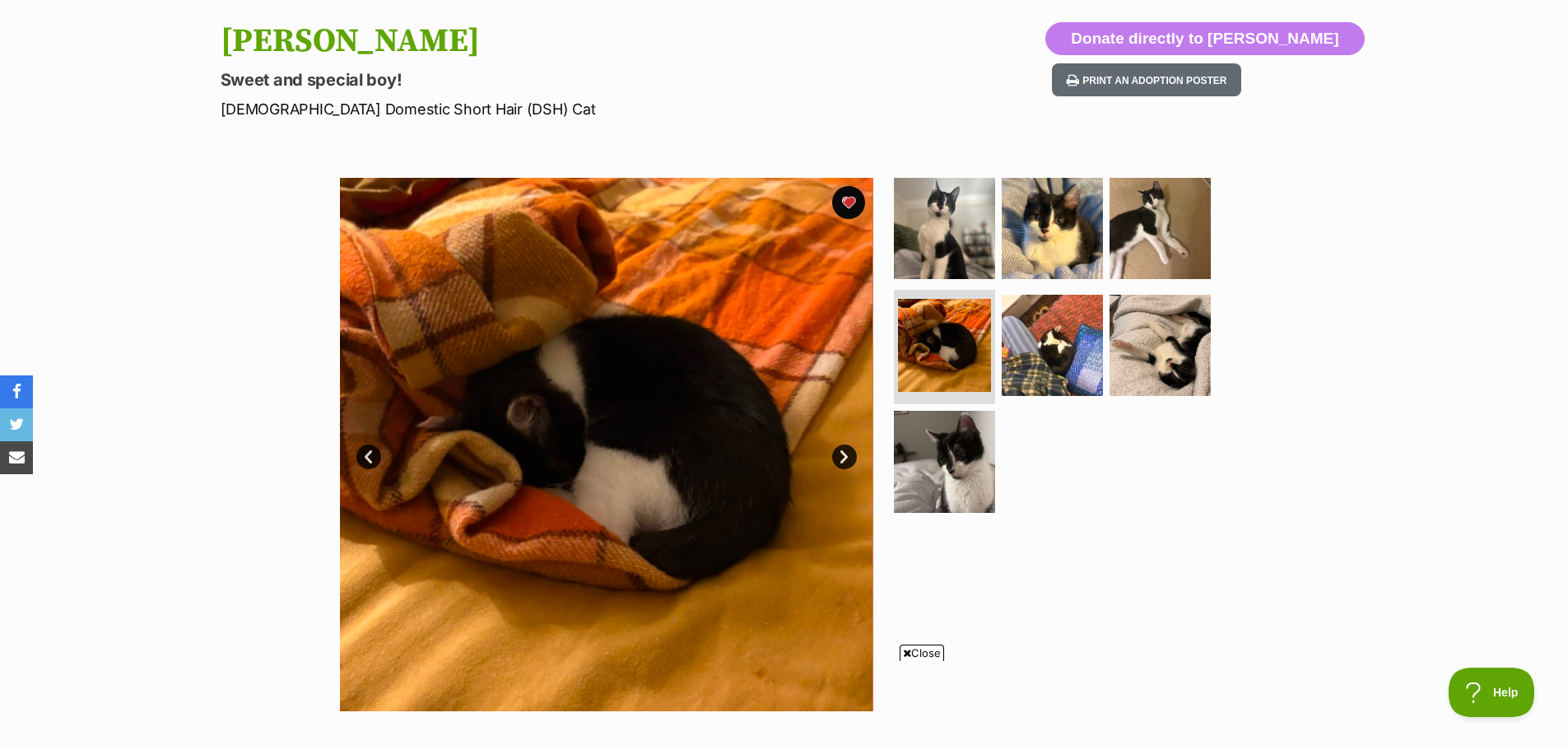
click at [843, 451] on link "Next" at bounding box center [844, 456] width 25 height 25
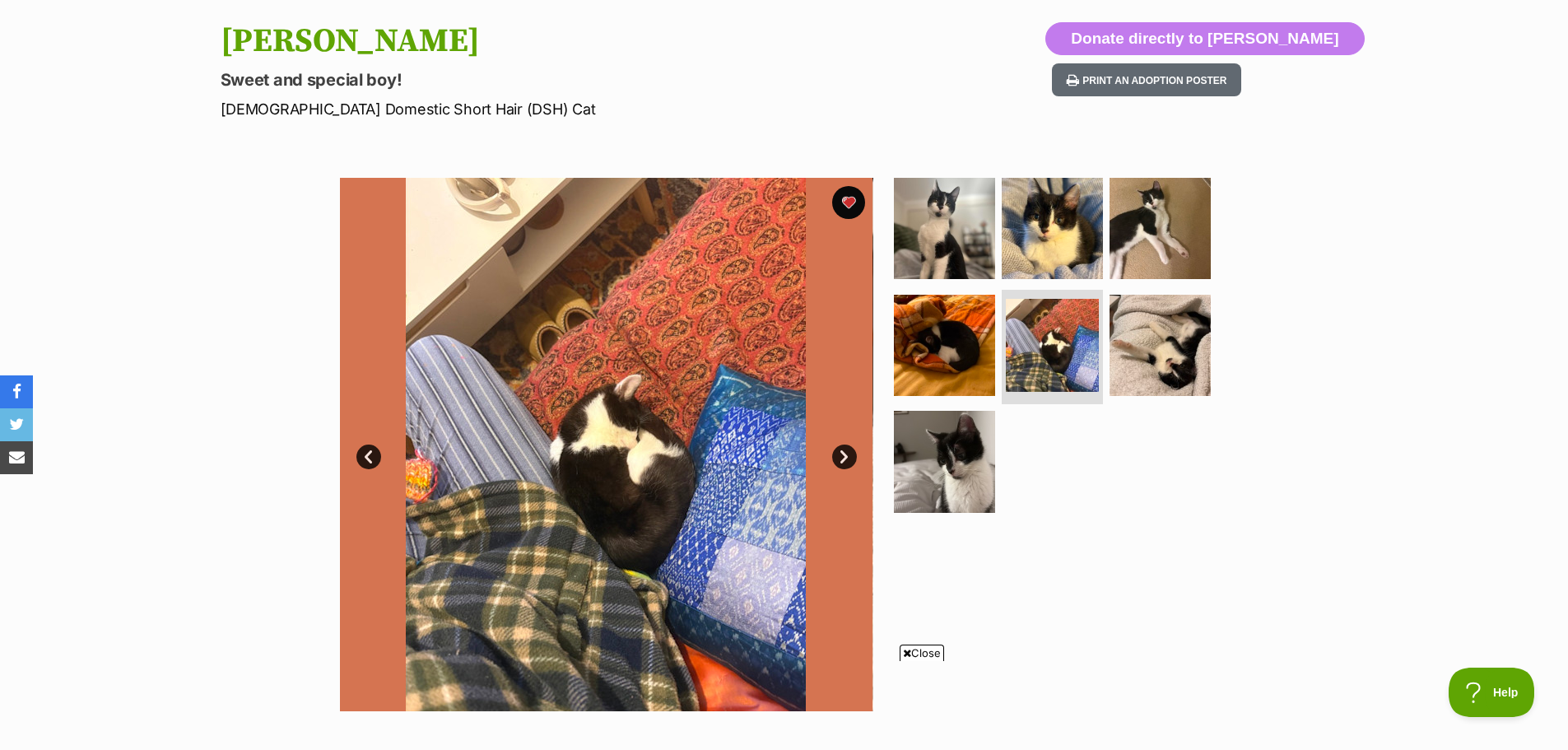
click at [841, 446] on link "Next" at bounding box center [844, 456] width 25 height 25
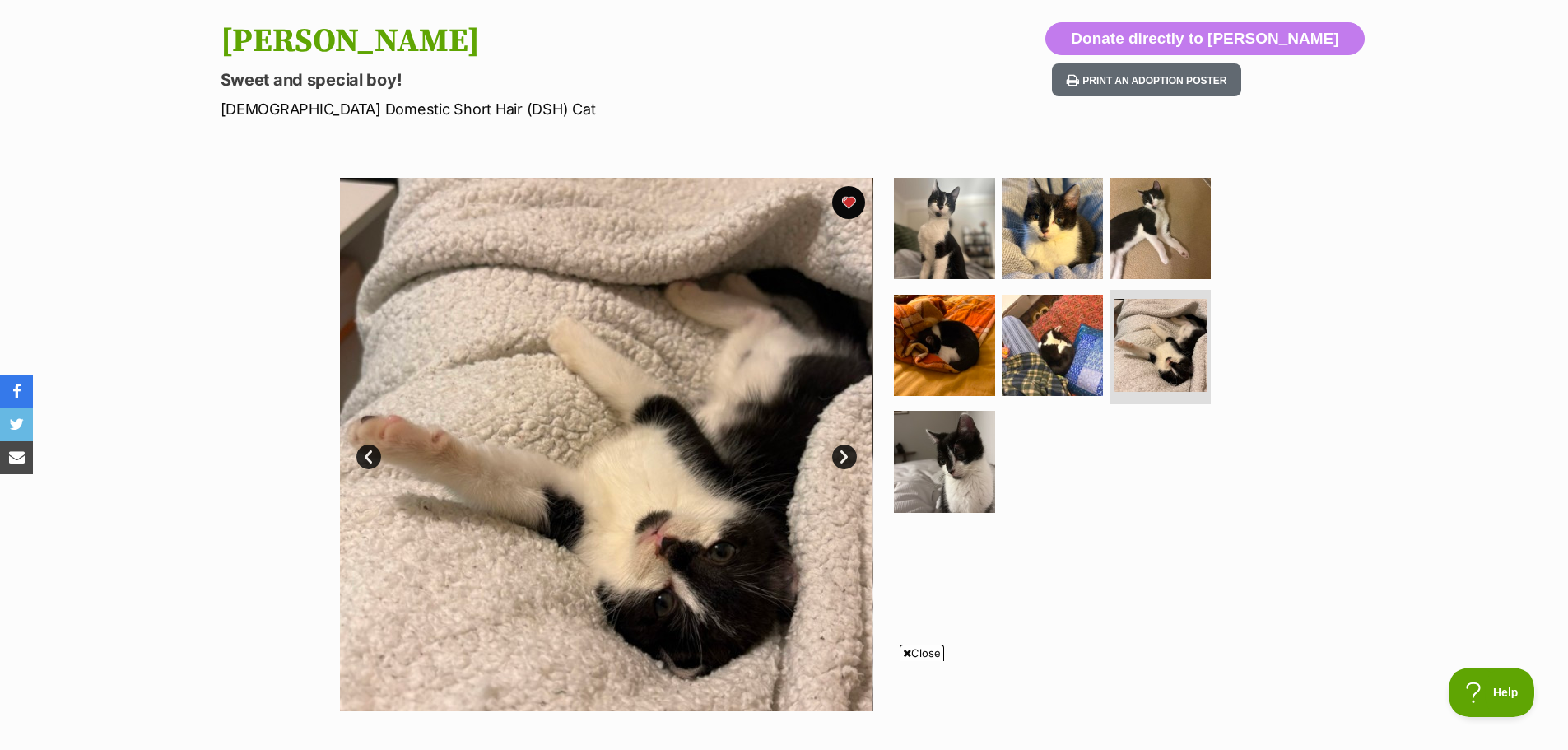
click at [841, 446] on link "Next" at bounding box center [844, 456] width 25 height 25
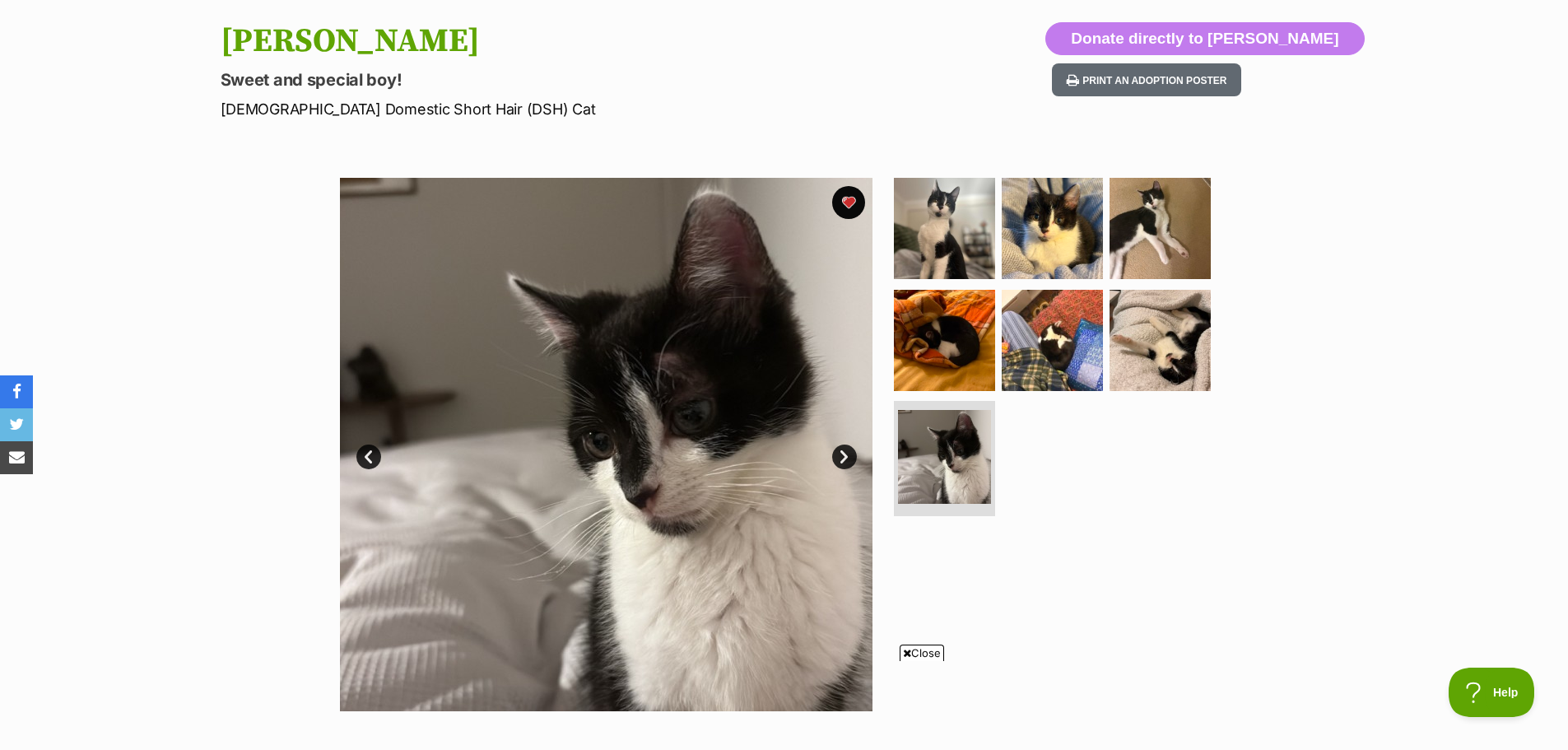
click at [841, 446] on link "Next" at bounding box center [844, 456] width 25 height 25
